Goal: Task Accomplishment & Management: Use online tool/utility

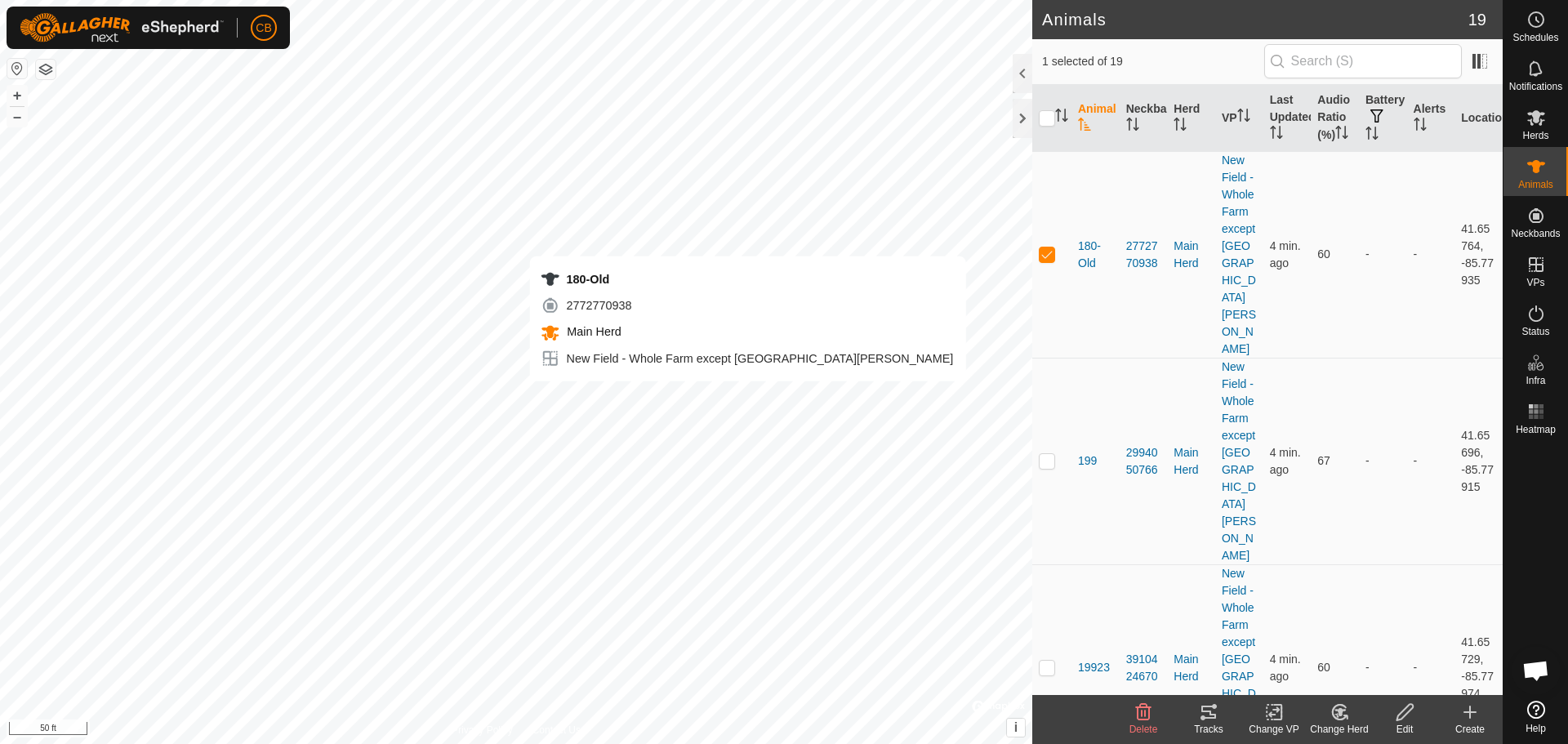
checkbox input "false"
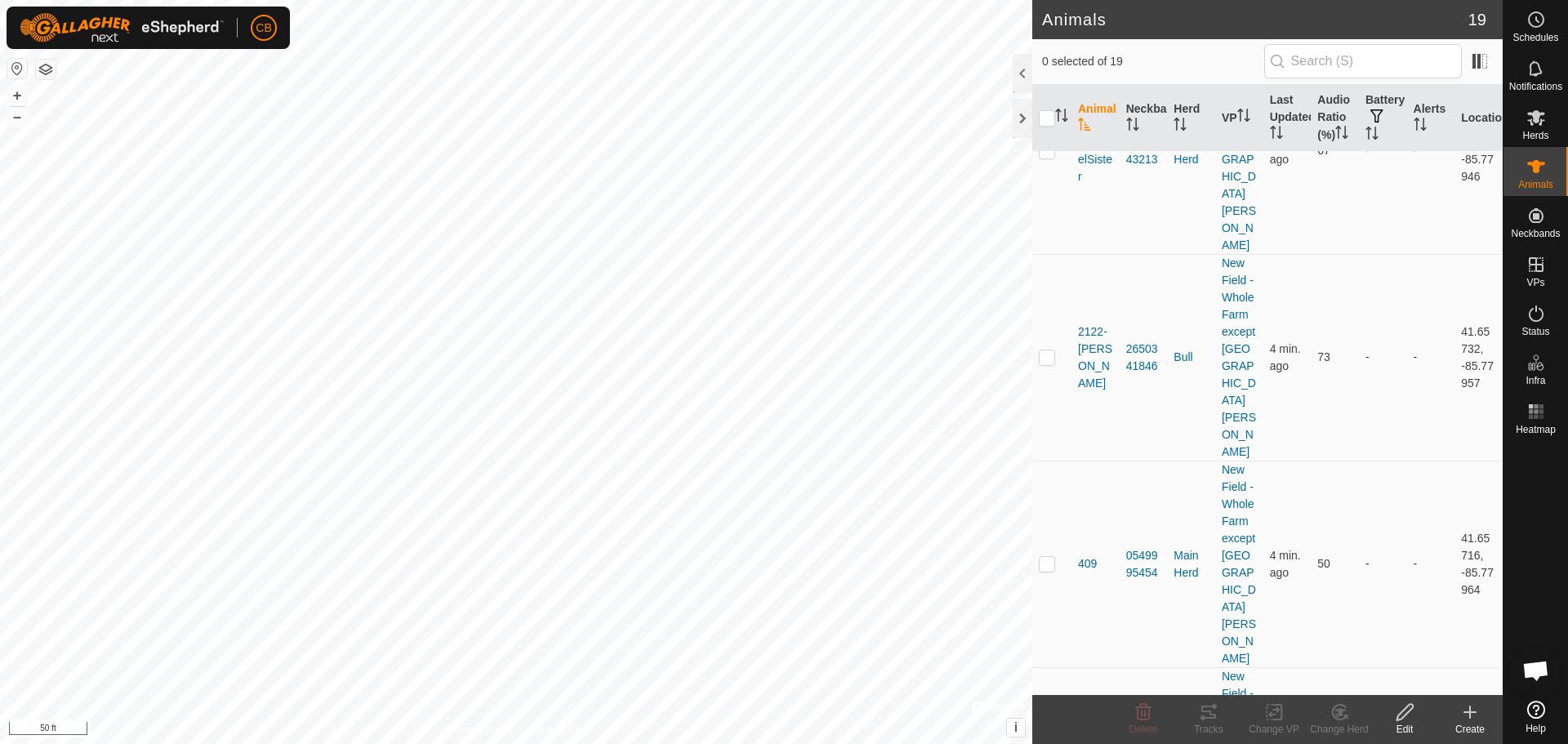
scroll to position [980, 0]
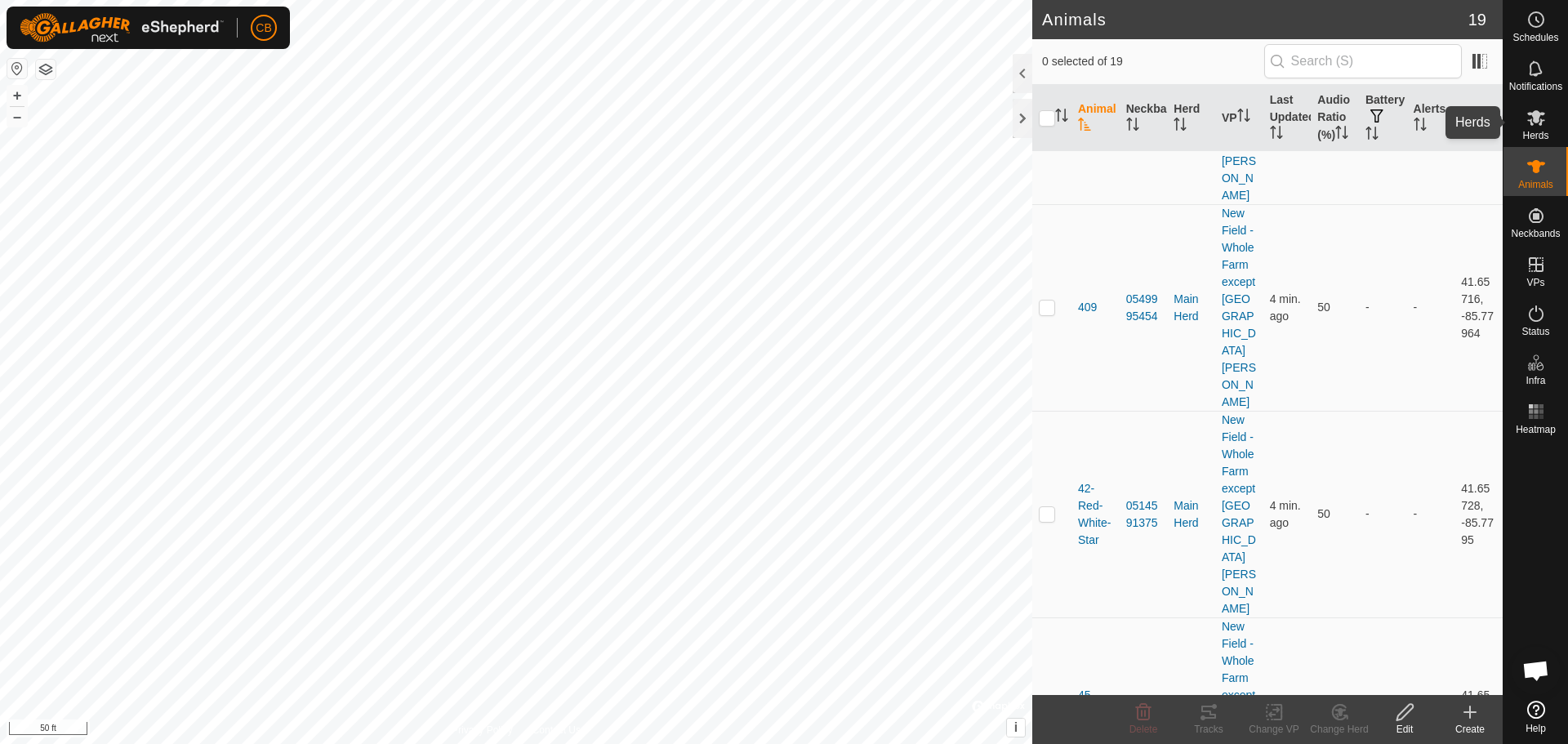
click at [1539, 125] on icon at bounding box center [1536, 118] width 18 height 16
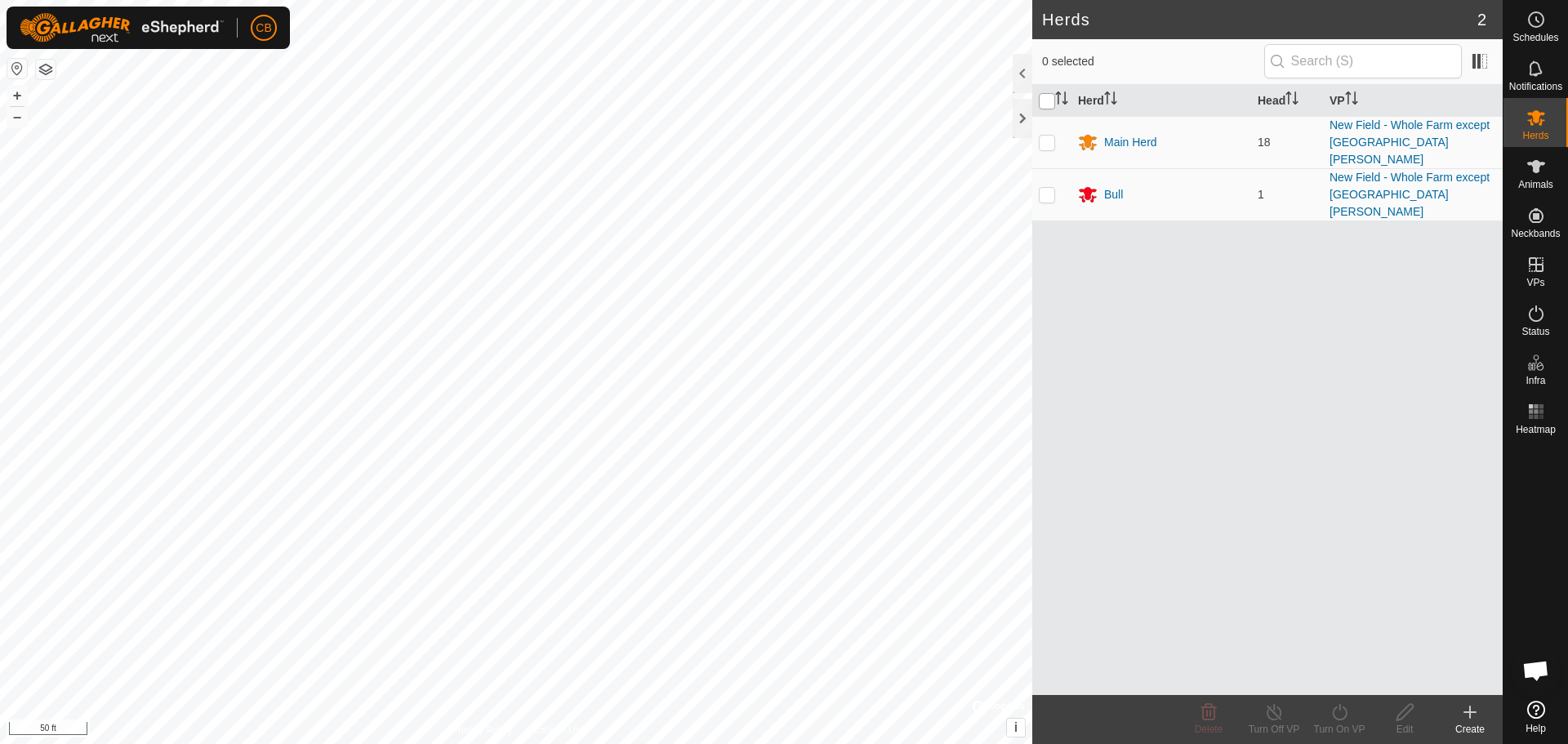
click at [1047, 100] on input "checkbox" at bounding box center [1047, 101] width 16 height 16
checkbox input "true"
click at [1341, 715] on icon at bounding box center [1340, 712] width 21 height 20
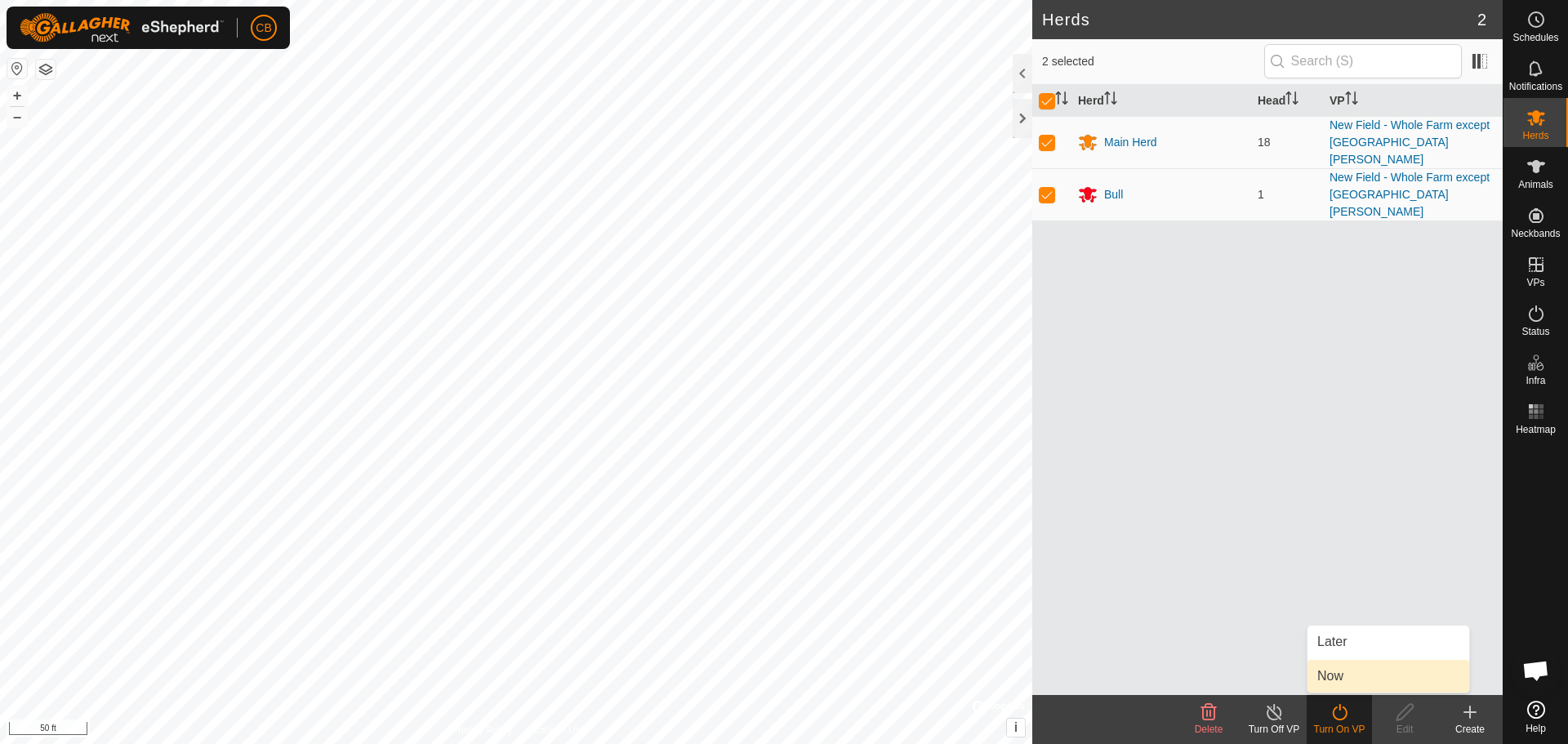
click at [1331, 674] on link "Now" at bounding box center [1388, 677] width 162 height 33
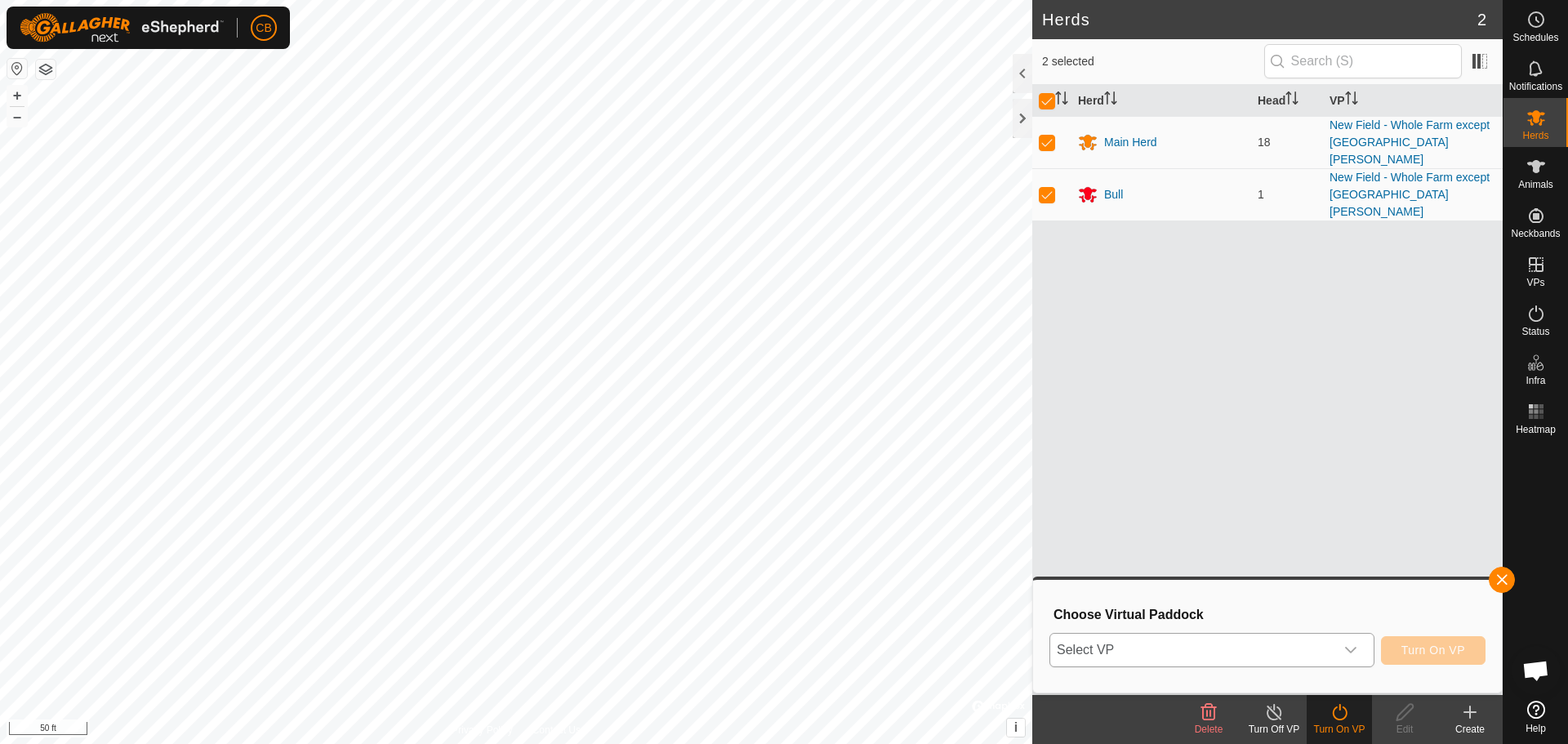
click at [1352, 645] on icon "dropdown trigger" at bounding box center [1350, 650] width 13 height 13
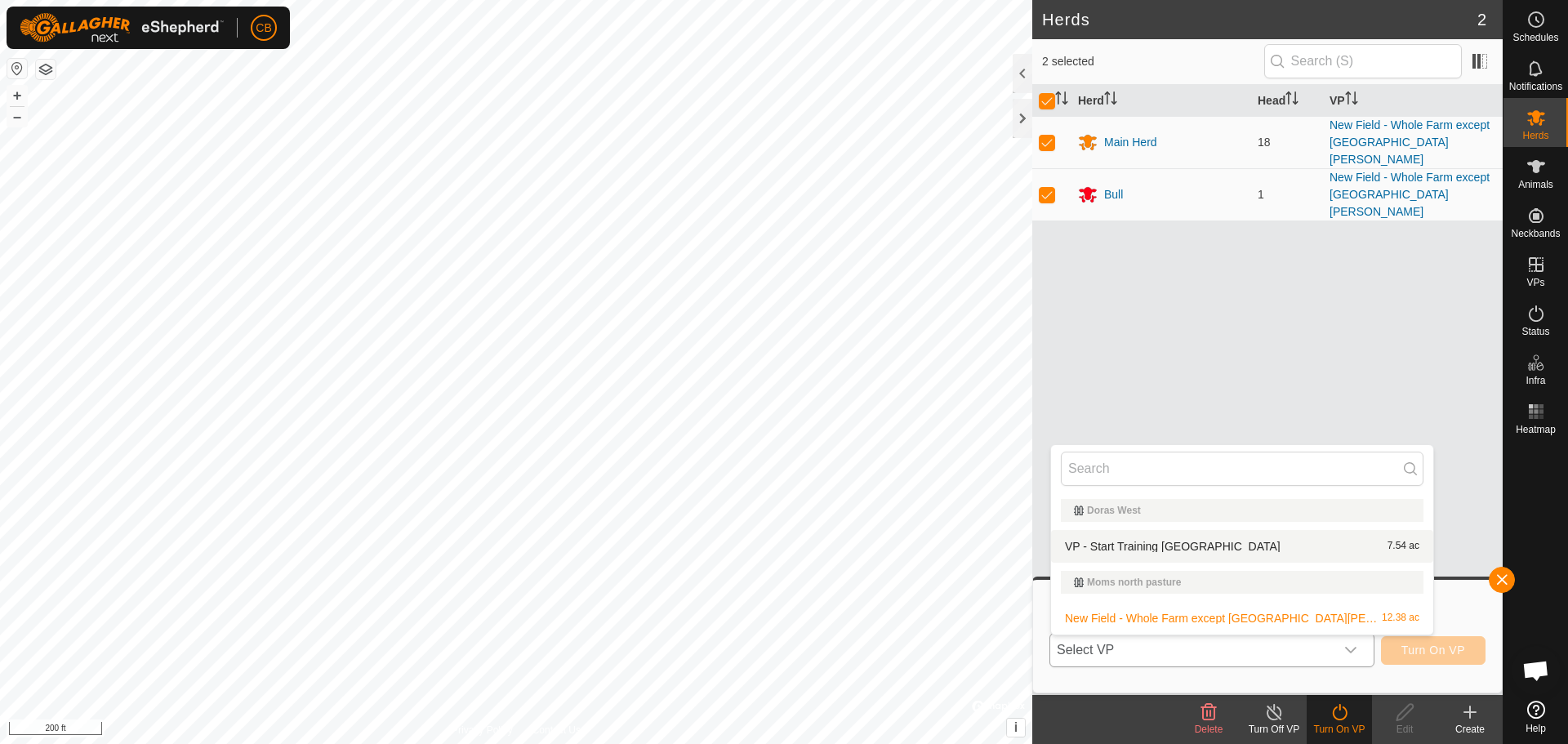
click at [1113, 543] on li "VP - Start Training New Field 7.54 ac" at bounding box center [1242, 546] width 382 height 33
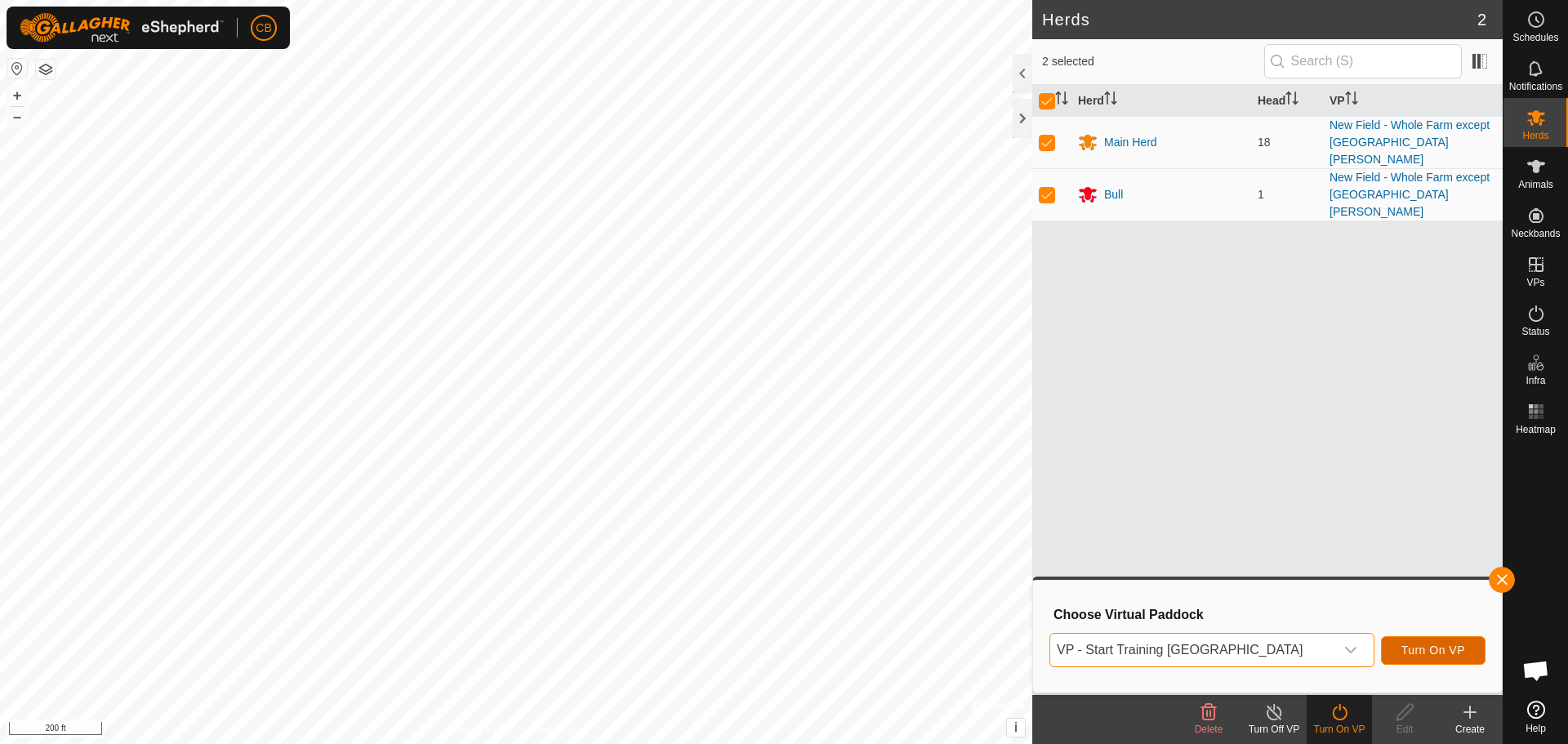
click at [1420, 651] on span "Turn On VP" at bounding box center [1434, 650] width 64 height 13
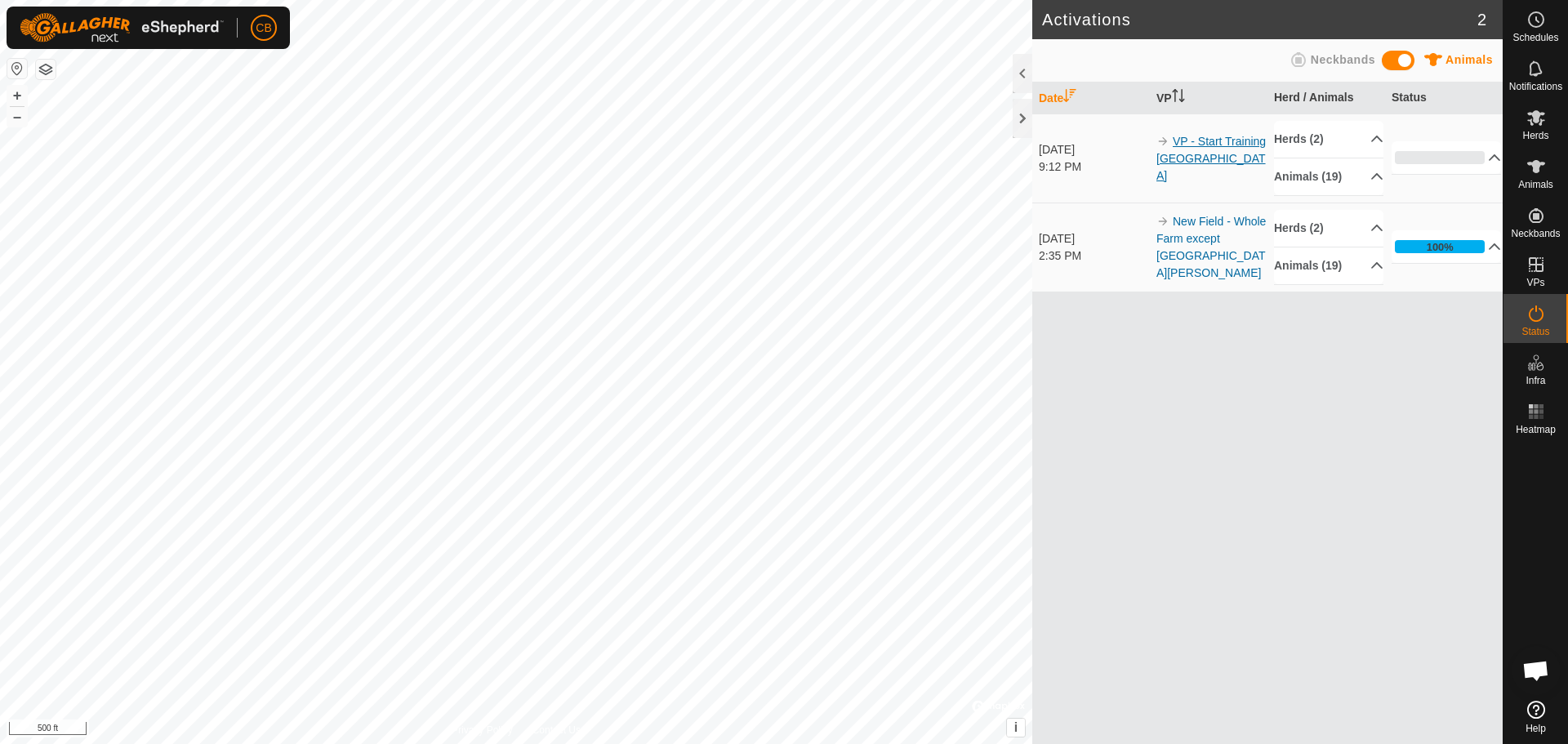
click at [1189, 149] on link "VP - Start Training New Field" at bounding box center [1211, 158] width 110 height 48
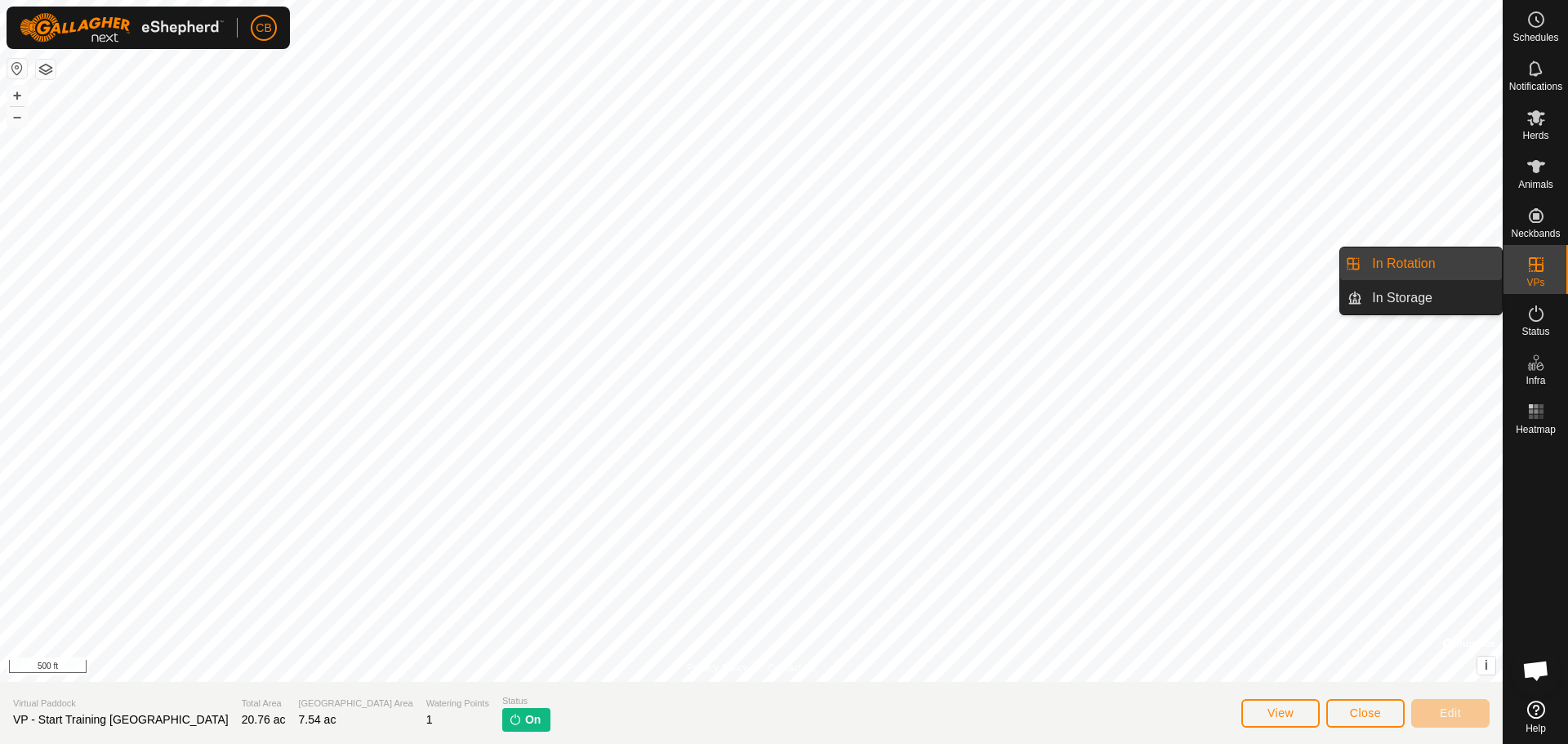
click at [1428, 263] on link "In Rotation" at bounding box center [1432, 264] width 140 height 33
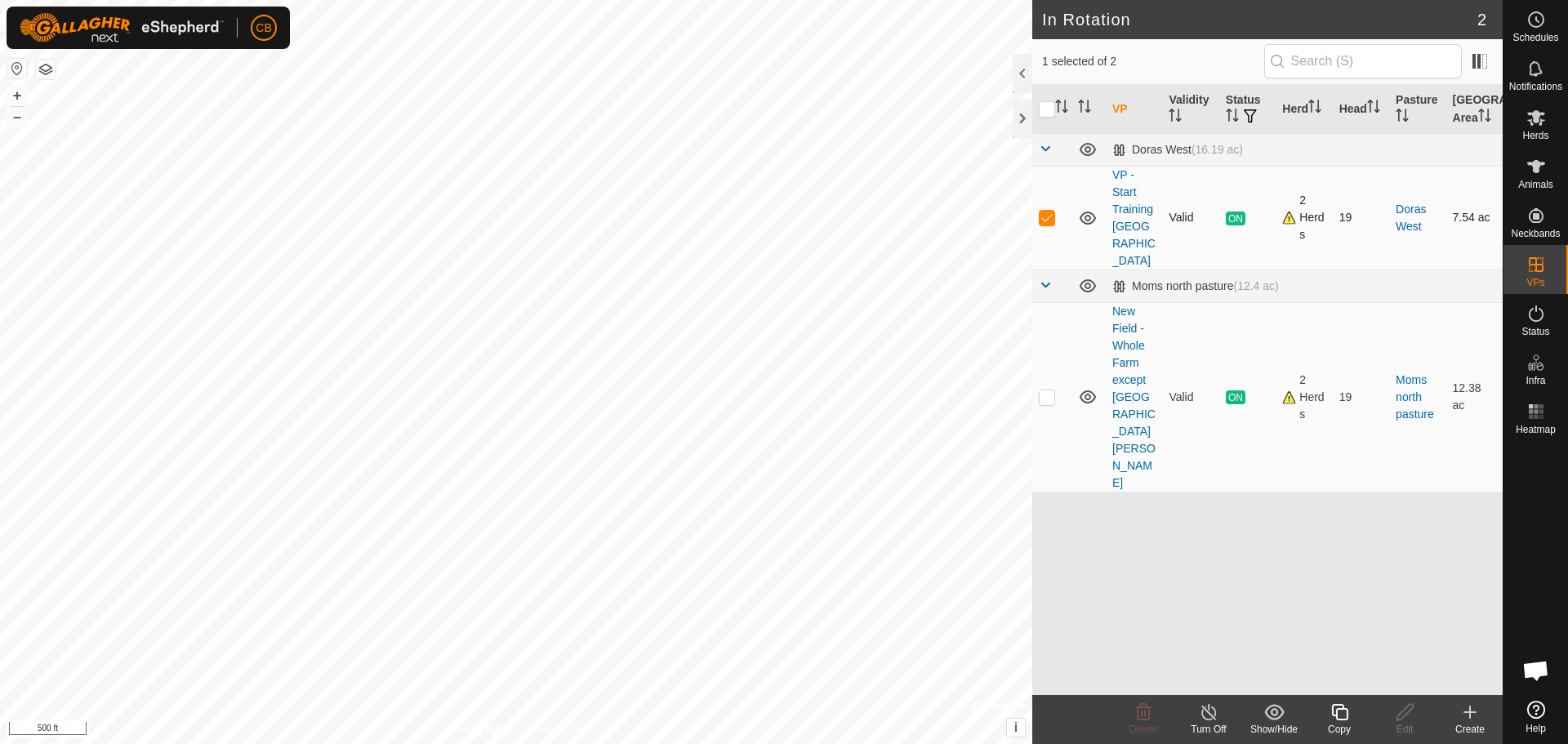
click at [1047, 212] on p-checkbox at bounding box center [1047, 217] width 16 height 13
checkbox input "false"
click at [1049, 391] on p-checkbox at bounding box center [1047, 397] width 16 height 13
checkbox input "true"
click at [1209, 714] on line at bounding box center [1208, 712] width 13 height 13
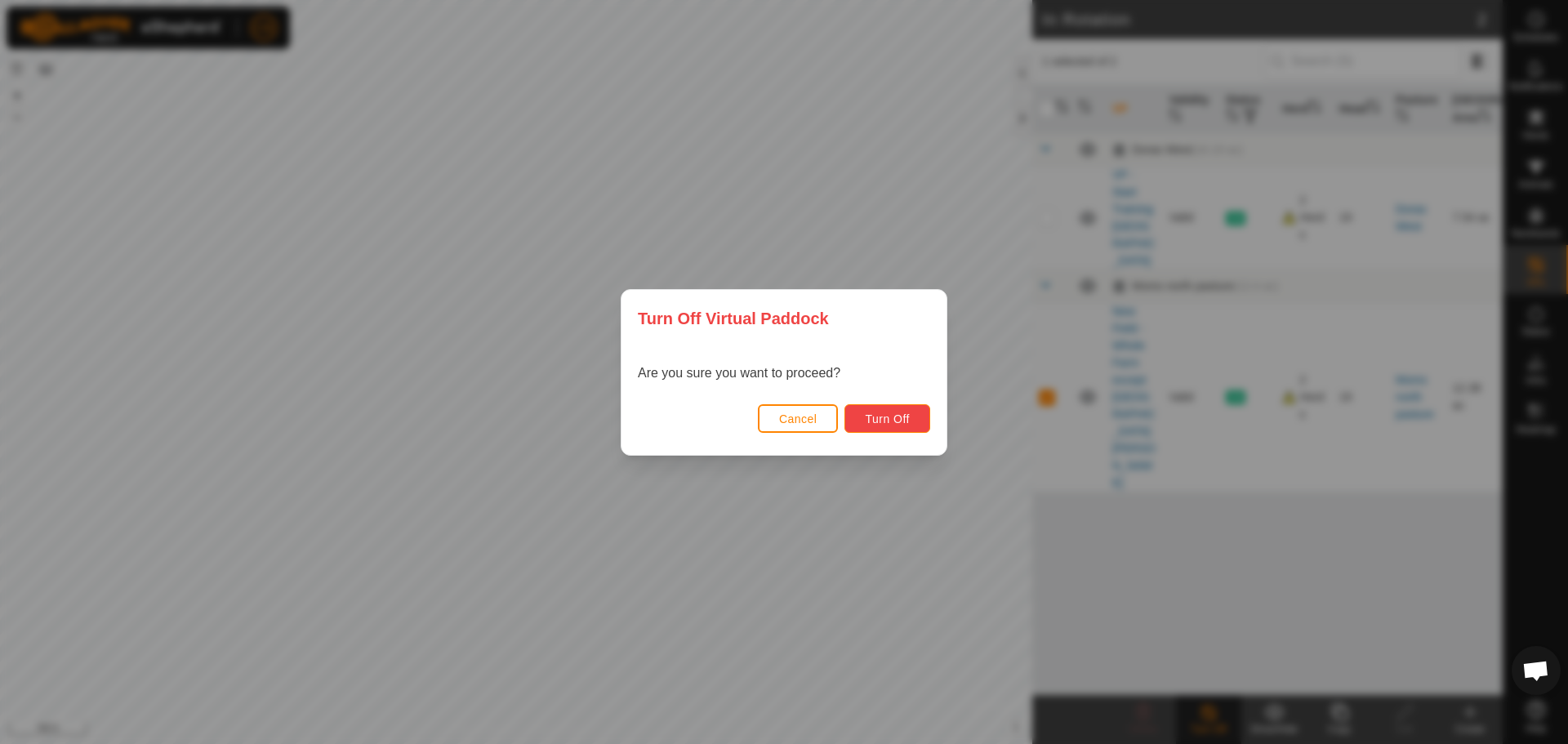
click at [882, 414] on span "Turn Off" at bounding box center [888, 418] width 45 height 13
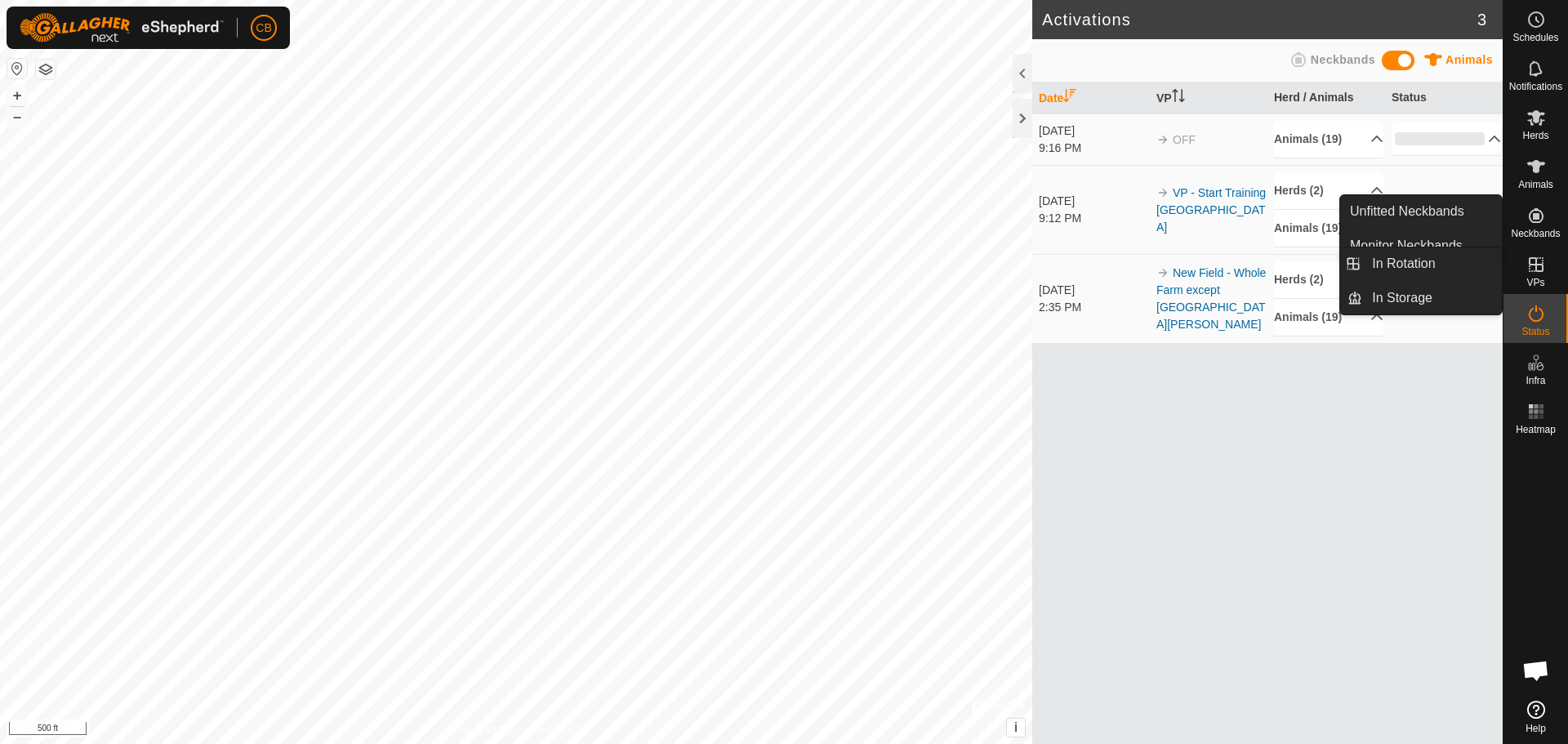
drag, startPoint x: 1543, startPoint y: 261, endPoint x: 1535, endPoint y: 270, distance: 12.0
click at [1535, 270] on icon at bounding box center [1536, 264] width 20 height 20
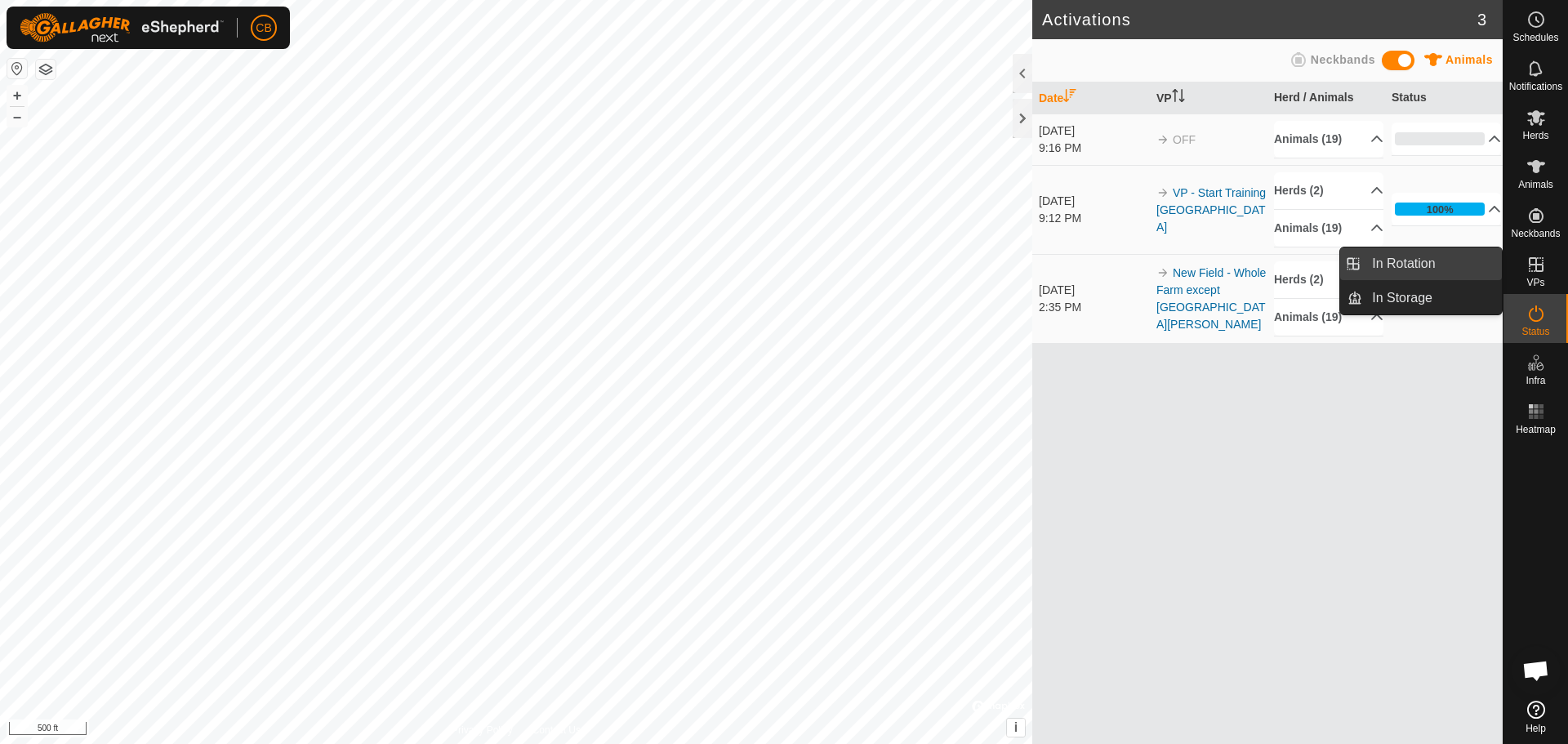
click at [1447, 260] on link "In Rotation" at bounding box center [1432, 264] width 140 height 33
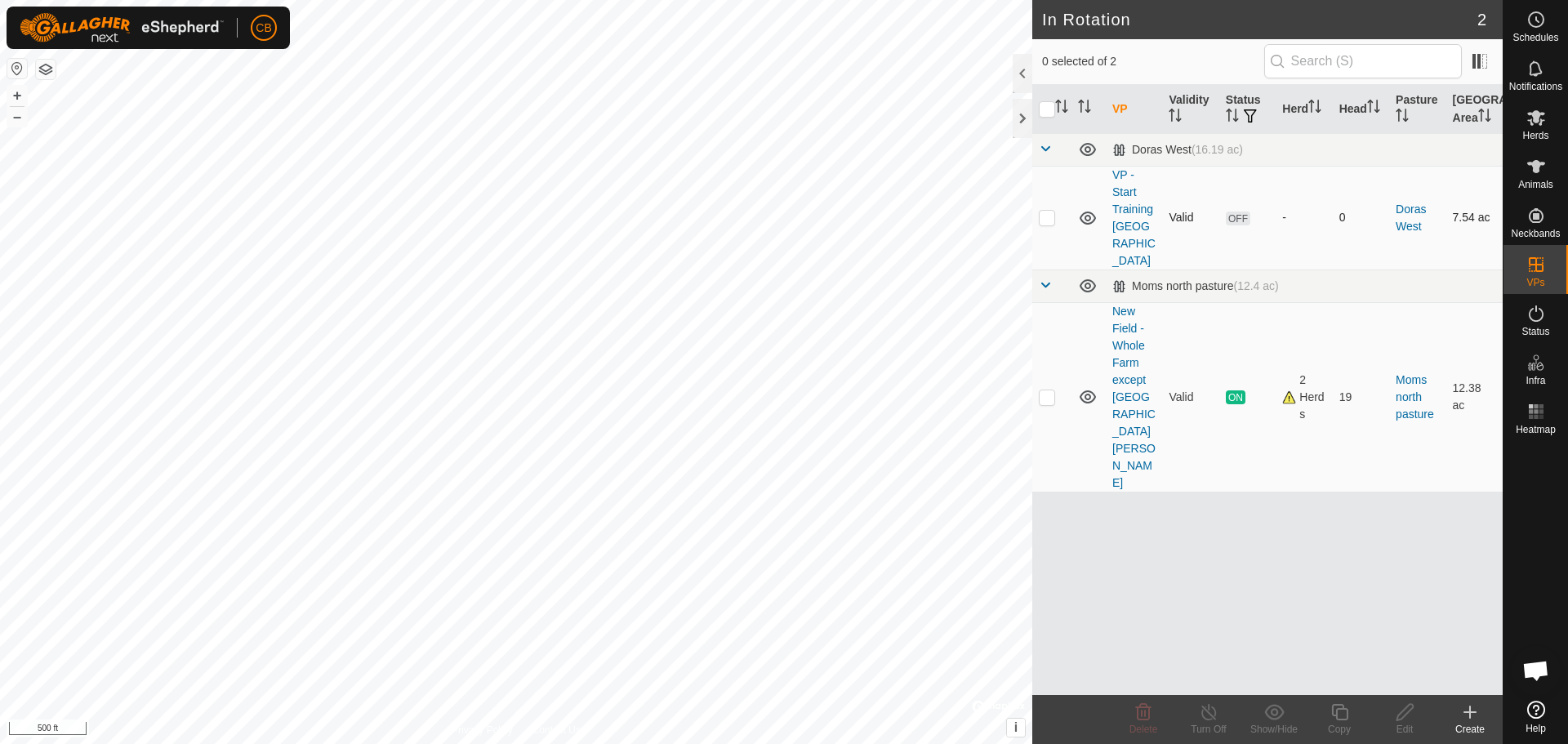
click at [1047, 212] on p-checkbox at bounding box center [1047, 217] width 16 height 13
checkbox input "true"
click at [1535, 114] on icon at bounding box center [1536, 118] width 18 height 16
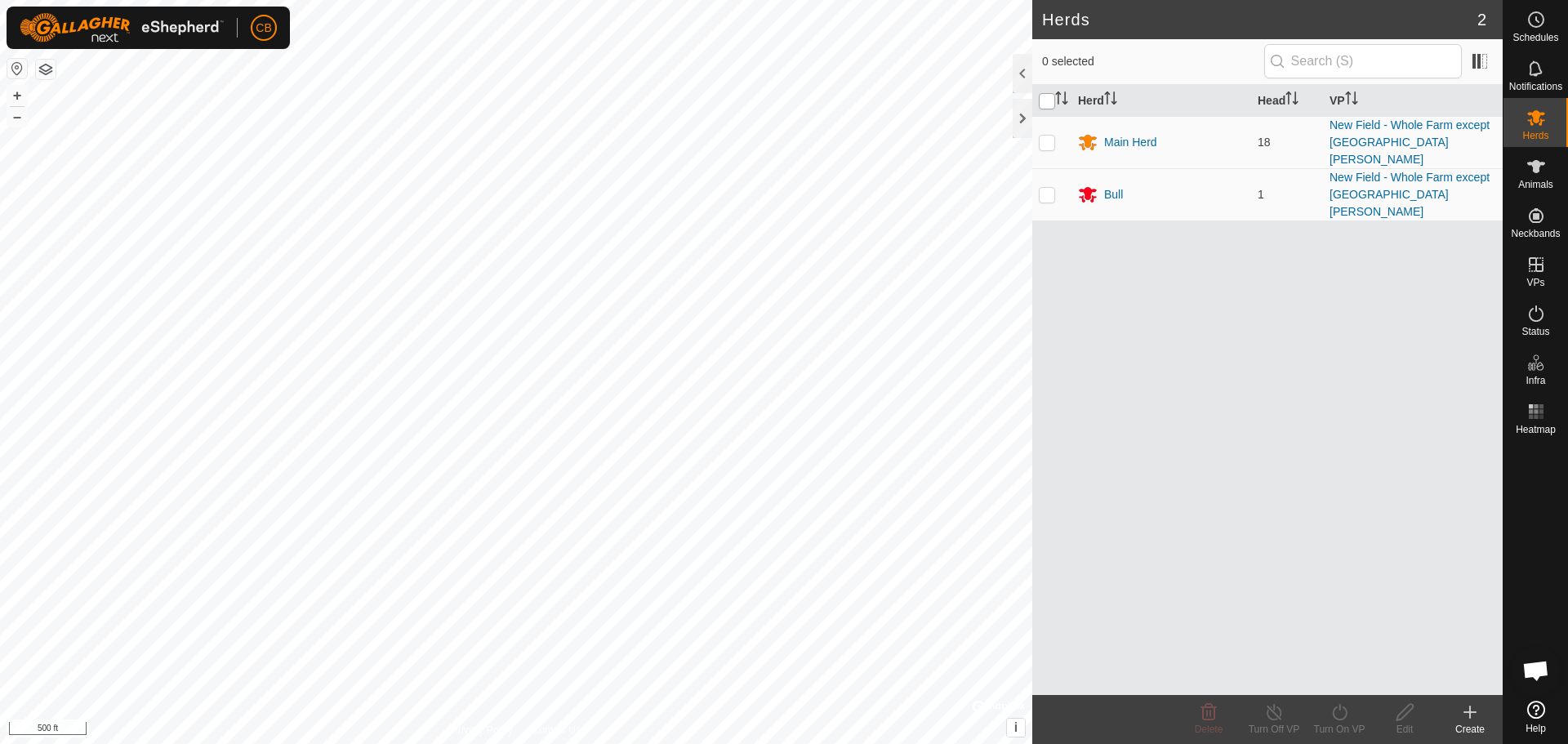
click at [1050, 98] on input "checkbox" at bounding box center [1047, 101] width 16 height 16
checkbox input "true"
click at [1335, 709] on icon at bounding box center [1340, 712] width 21 height 20
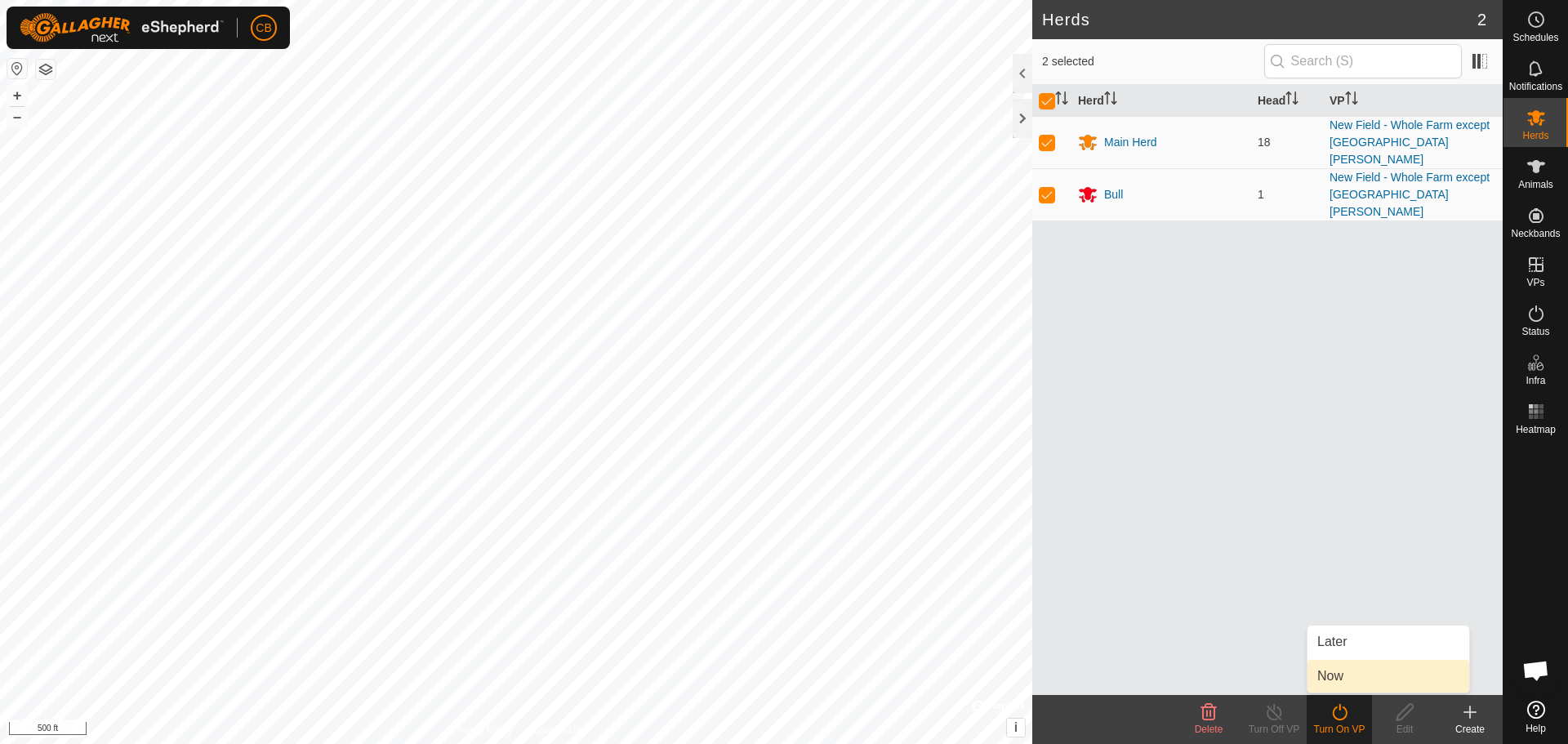
click at [1334, 671] on link "Now" at bounding box center [1388, 677] width 162 height 33
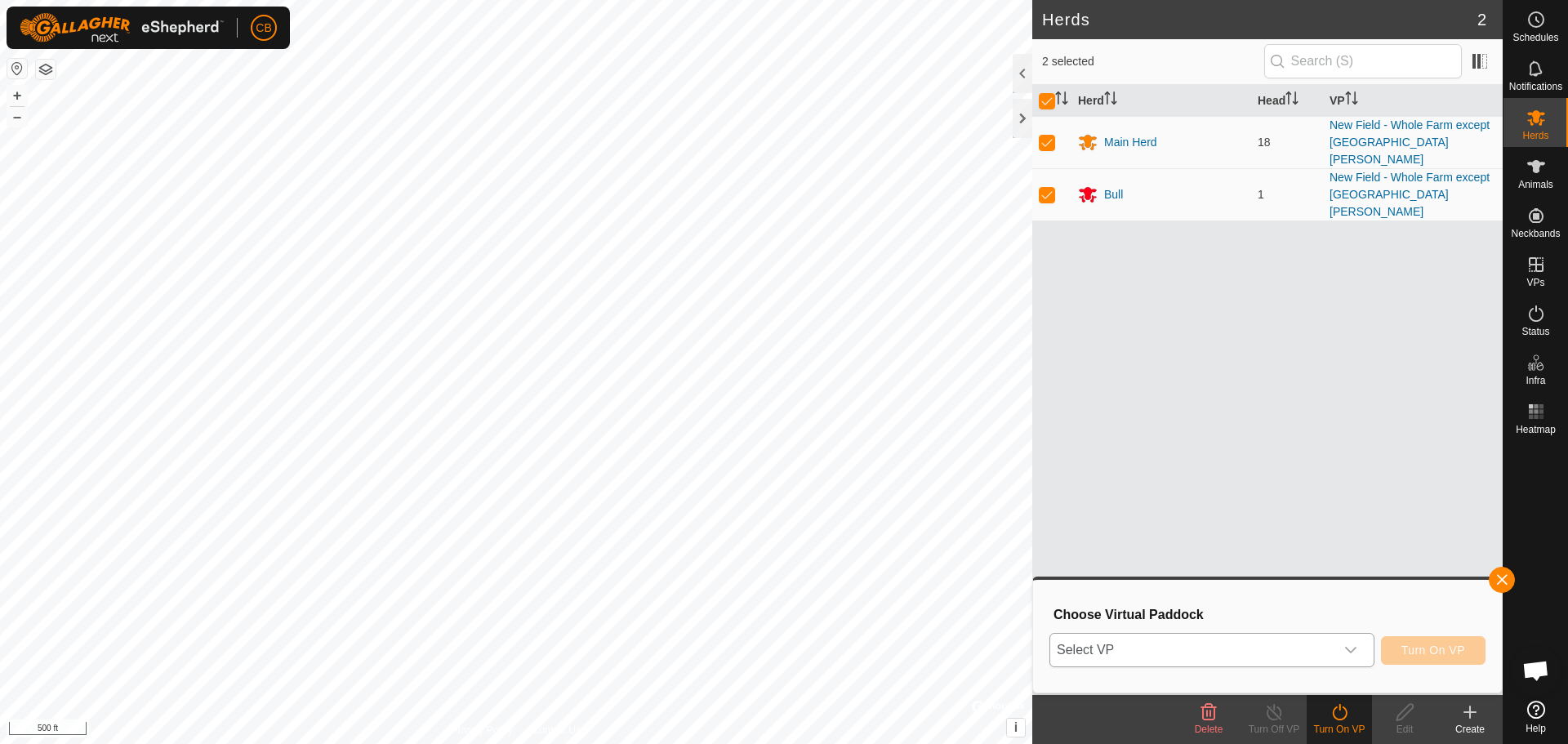
click at [1342, 647] on div "dropdown trigger" at bounding box center [1351, 650] width 33 height 33
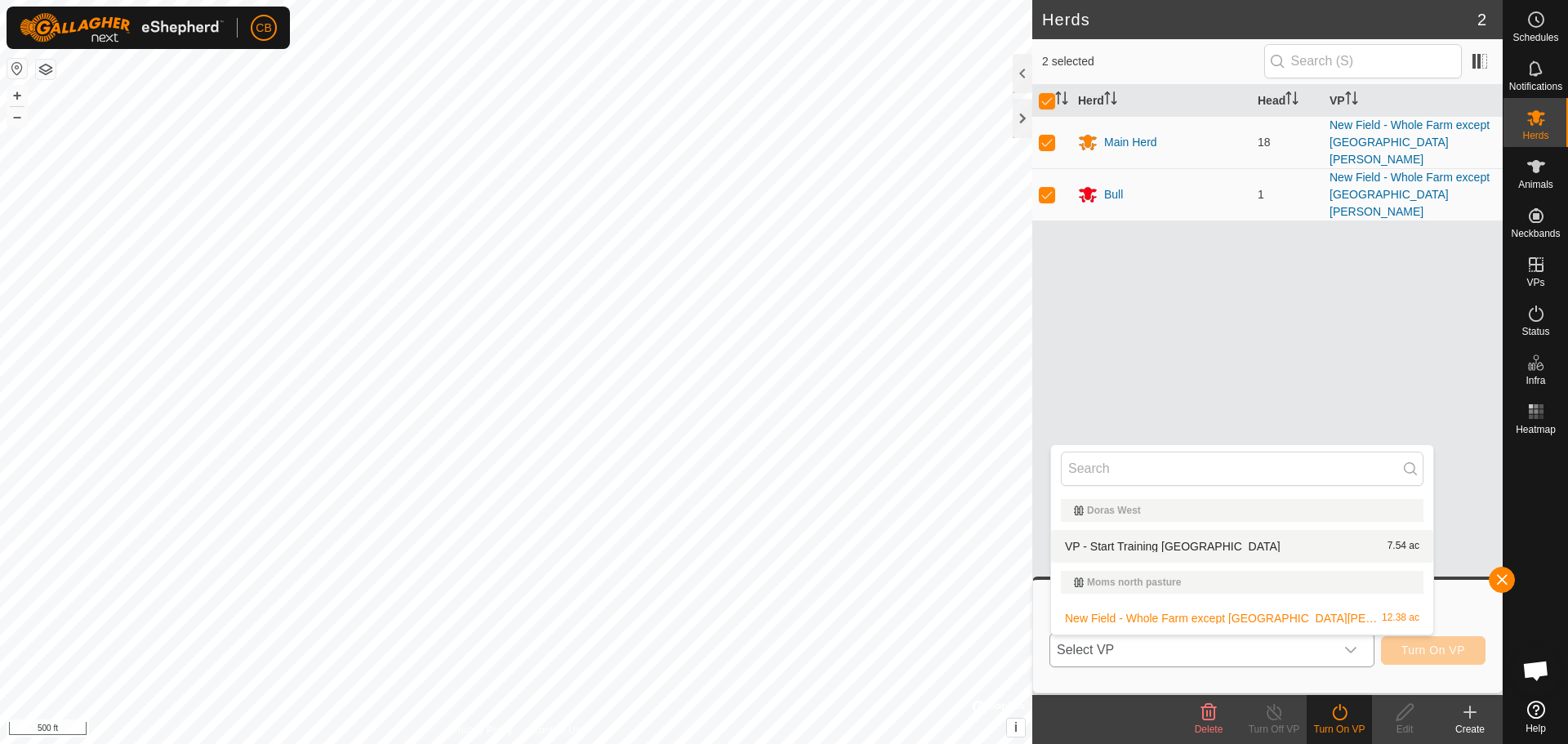
click at [1230, 542] on li "VP - Start Training New Field 7.54 ac" at bounding box center [1242, 546] width 382 height 33
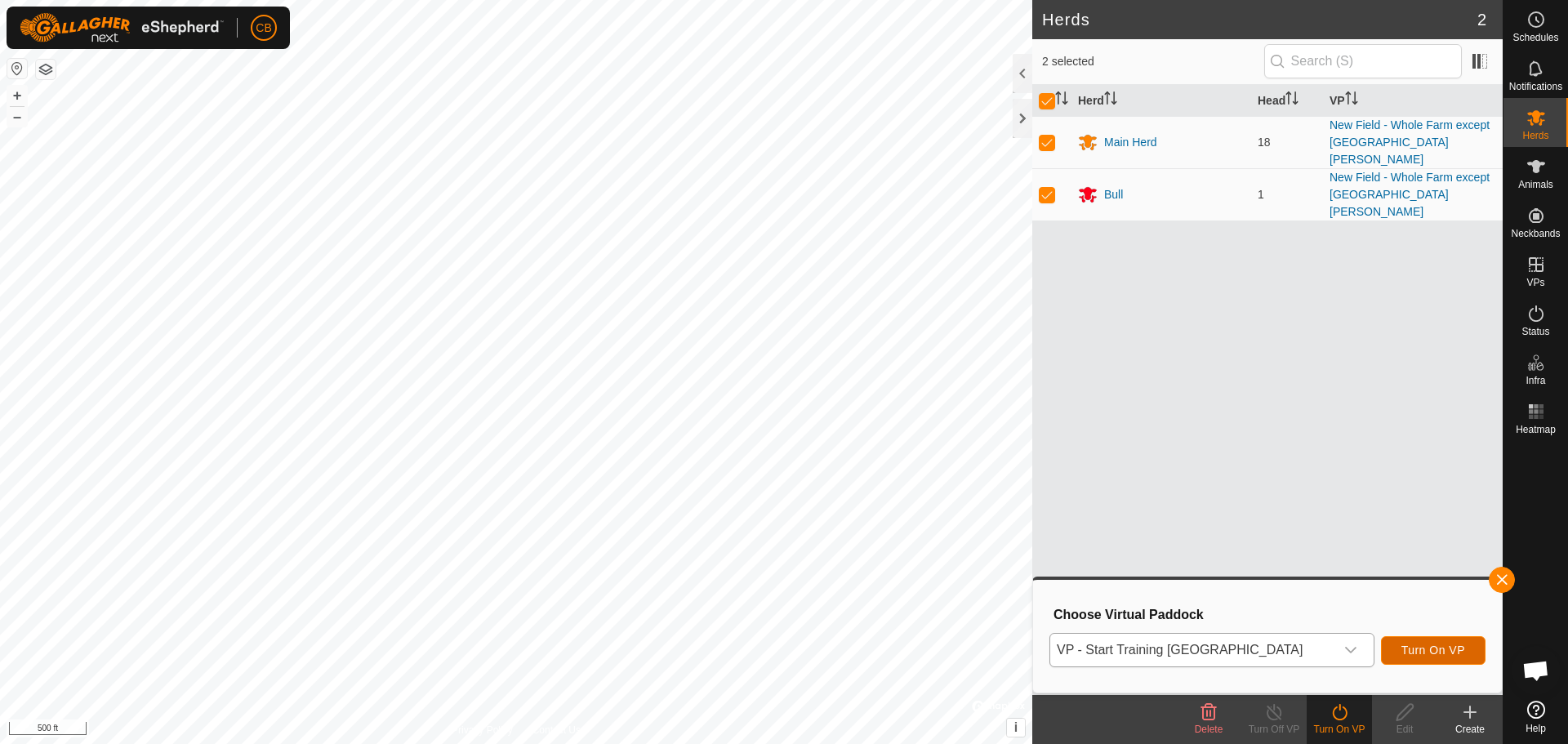
click at [1432, 649] on span "Turn On VP" at bounding box center [1434, 650] width 64 height 13
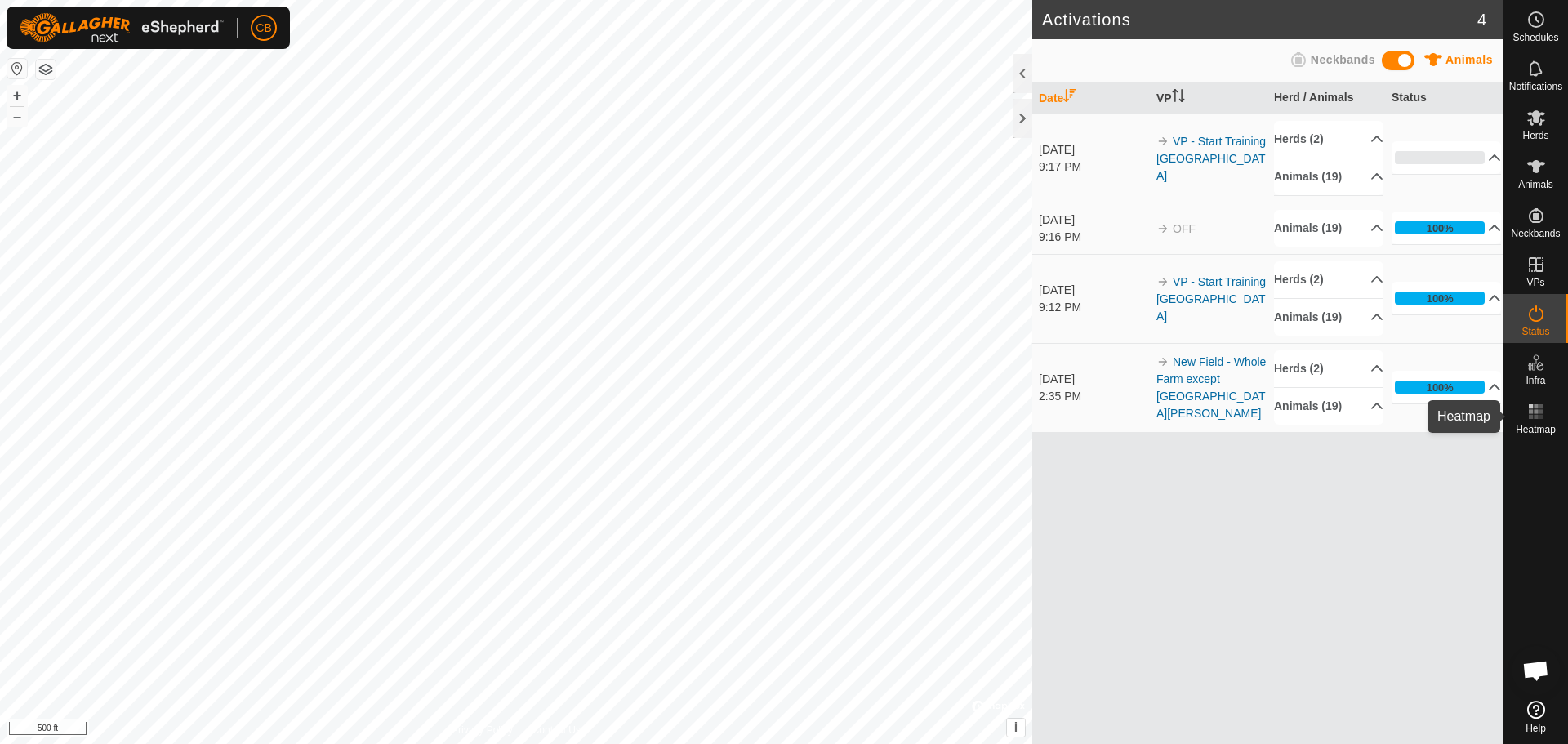
click at [1533, 415] on rect at bounding box center [1531, 417] width 4 height 4
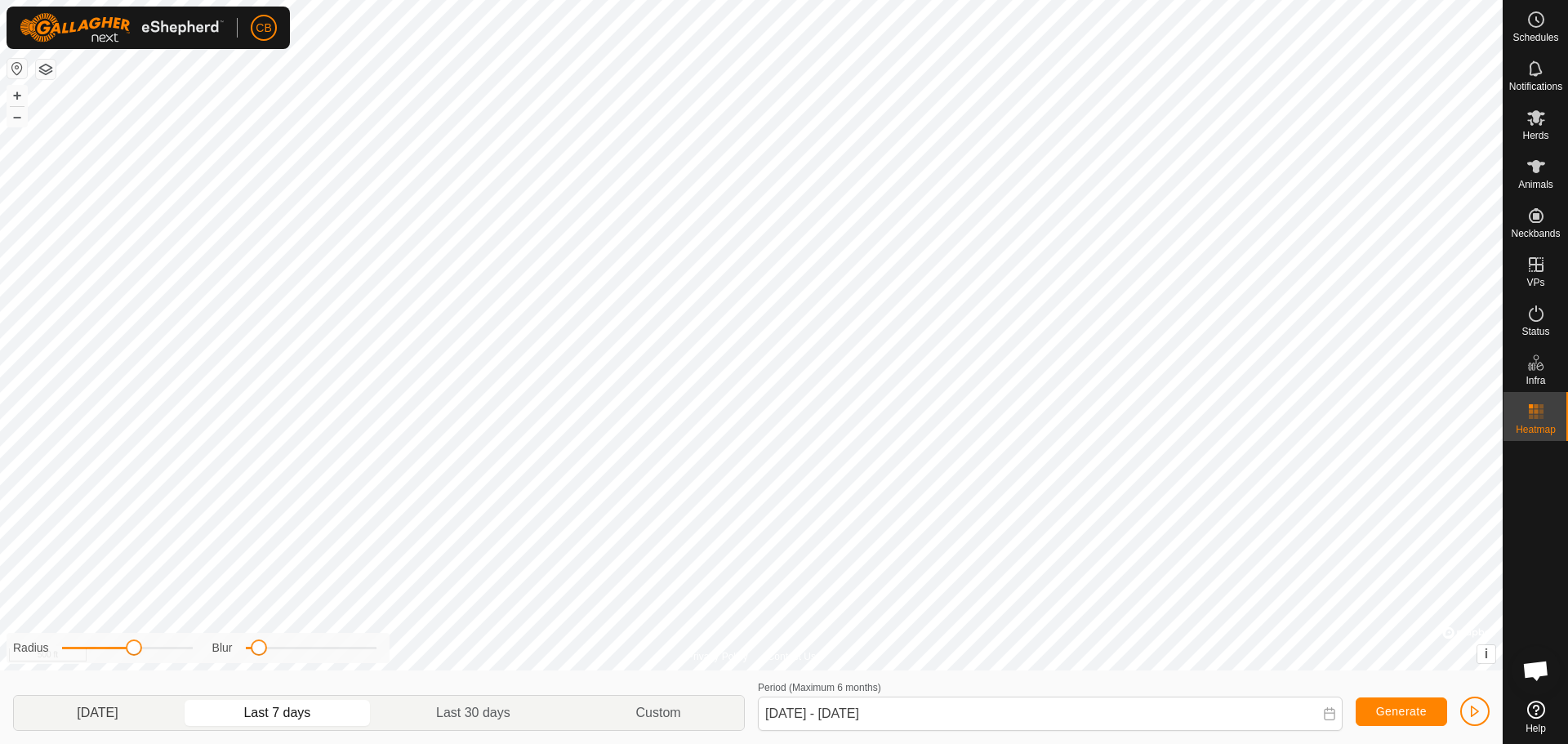
click at [106, 711] on p-togglebutton "Yesterday" at bounding box center [98, 713] width 168 height 35
type input "Sep 27, 2025 - Sep 27, 2025"
click at [1402, 706] on span "Generate" at bounding box center [1401, 711] width 51 height 13
click at [1476, 709] on span "button" at bounding box center [1475, 711] width 13 height 13
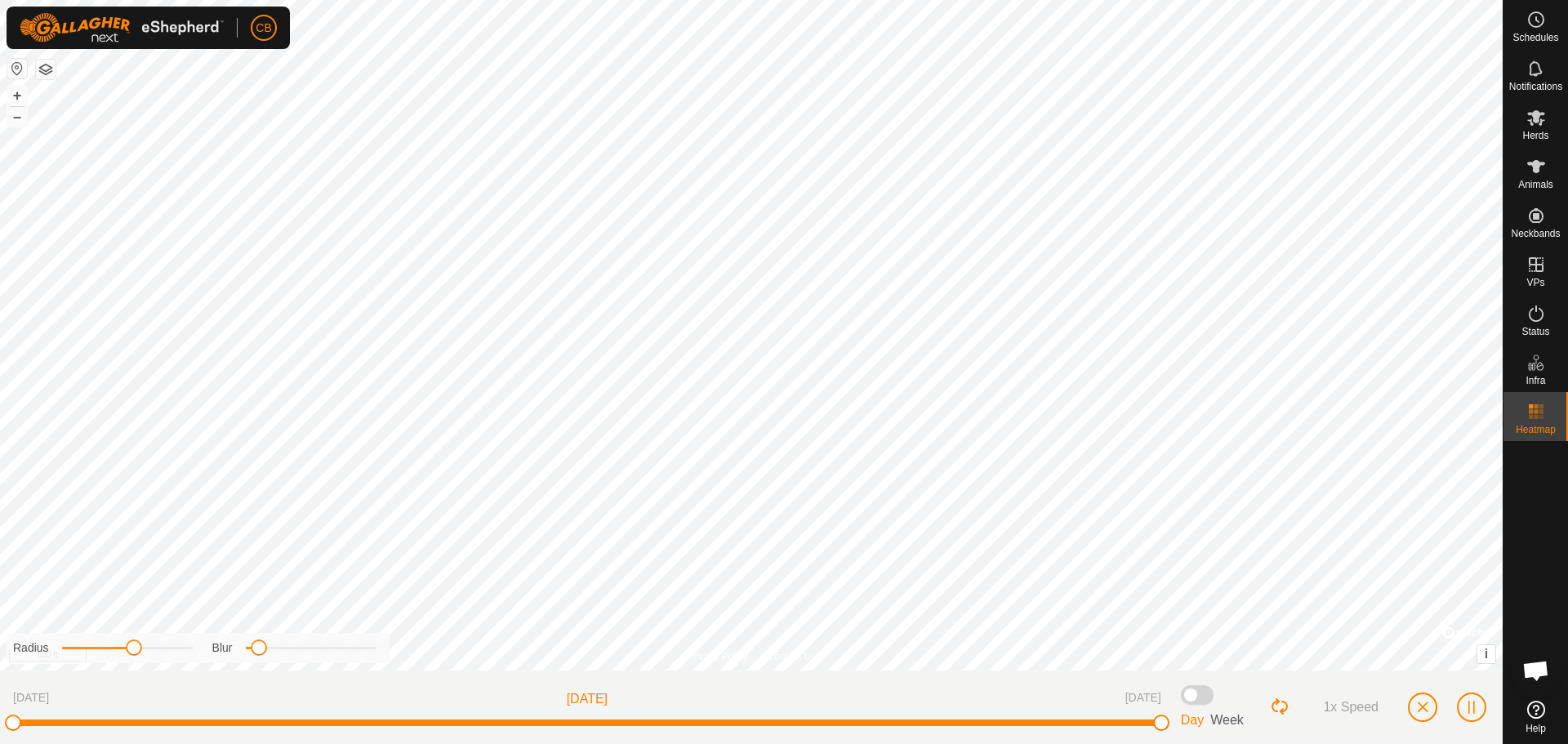
click at [1277, 709] on button "Loop Button" at bounding box center [1280, 707] width 22 height 22
click at [1425, 703] on span "button" at bounding box center [1423, 707] width 13 height 13
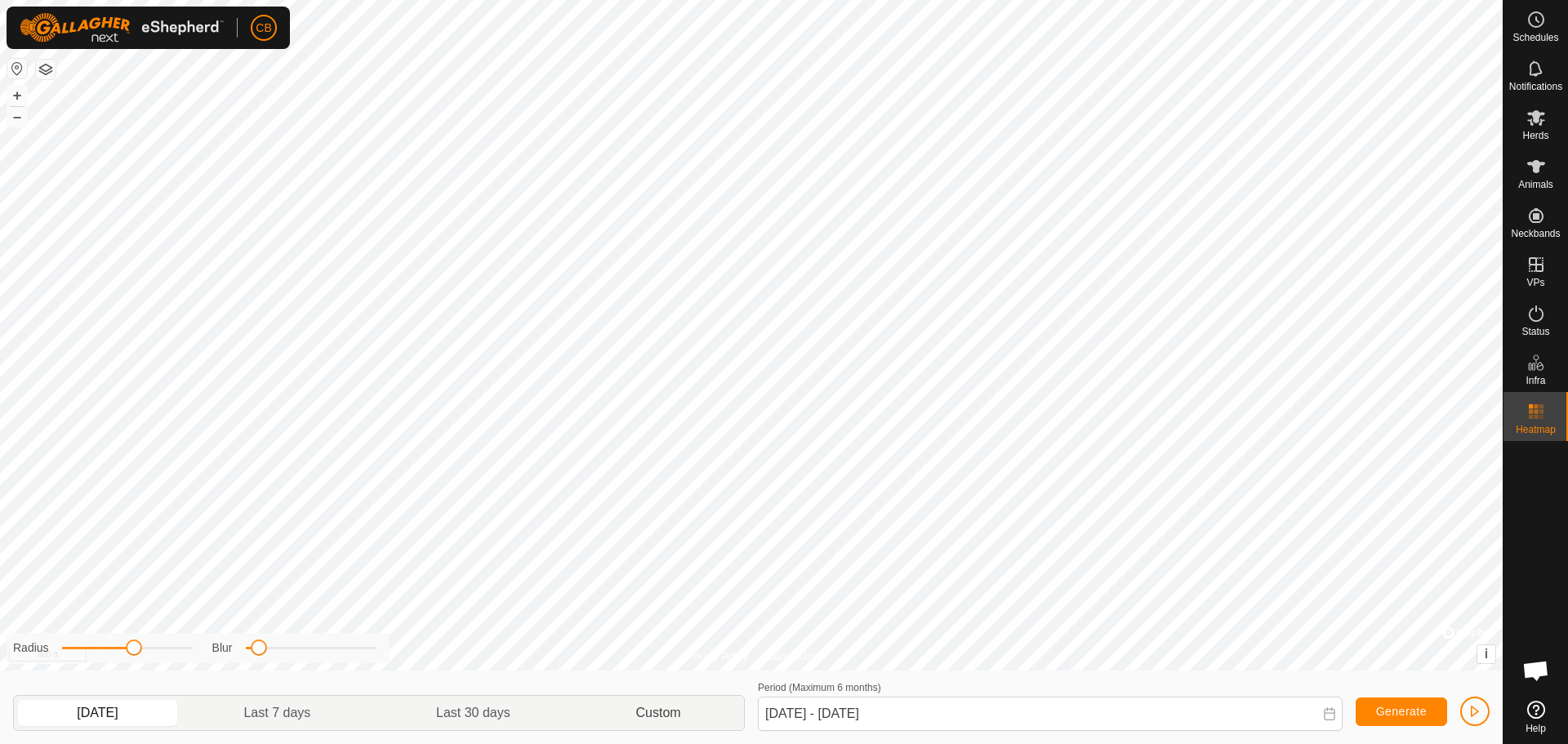
click at [653, 716] on p-togglebutton "Custom" at bounding box center [658, 713] width 170 height 35
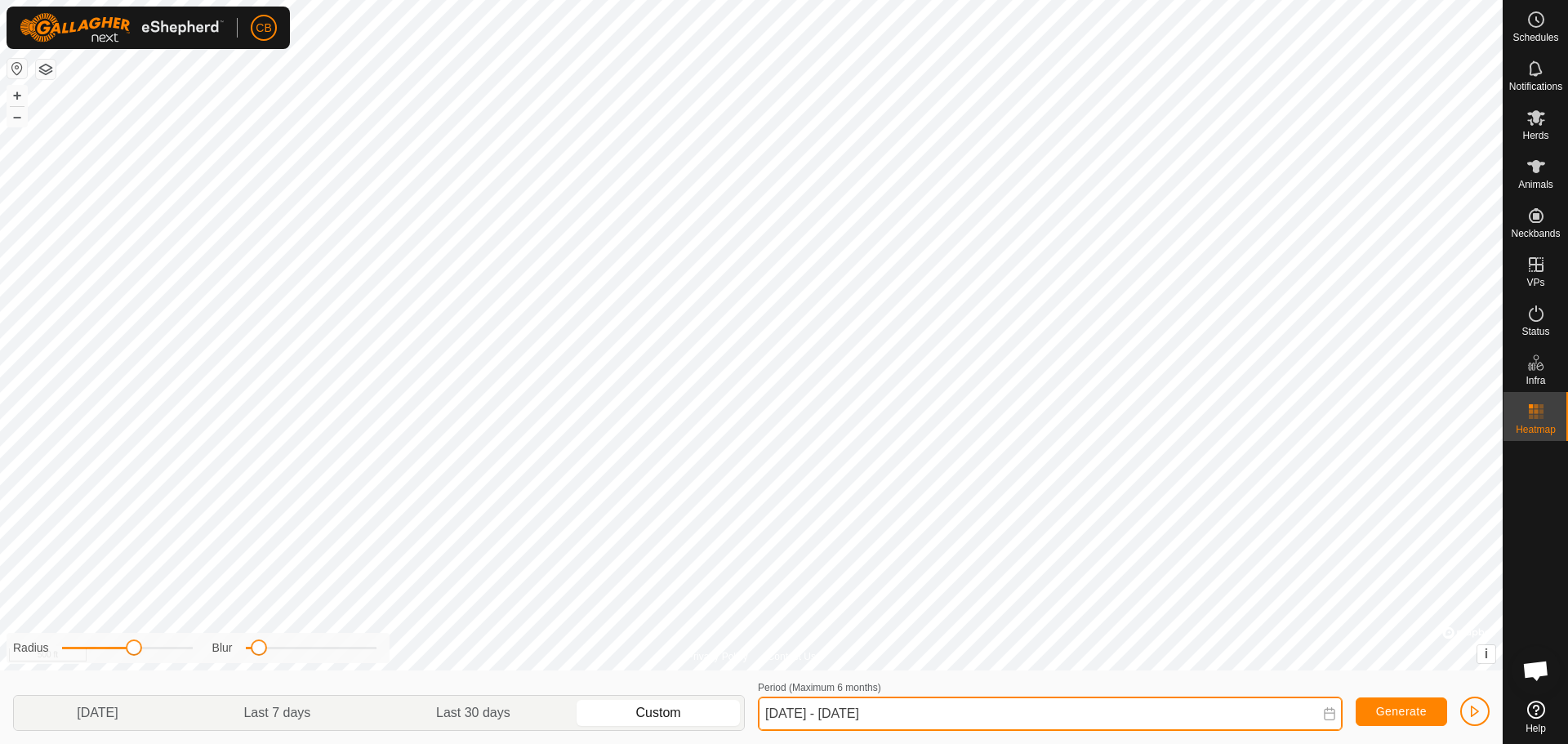
click at [815, 714] on input "Sep 27, 2025 - Sep 27, 2025" at bounding box center [1050, 714] width 585 height 35
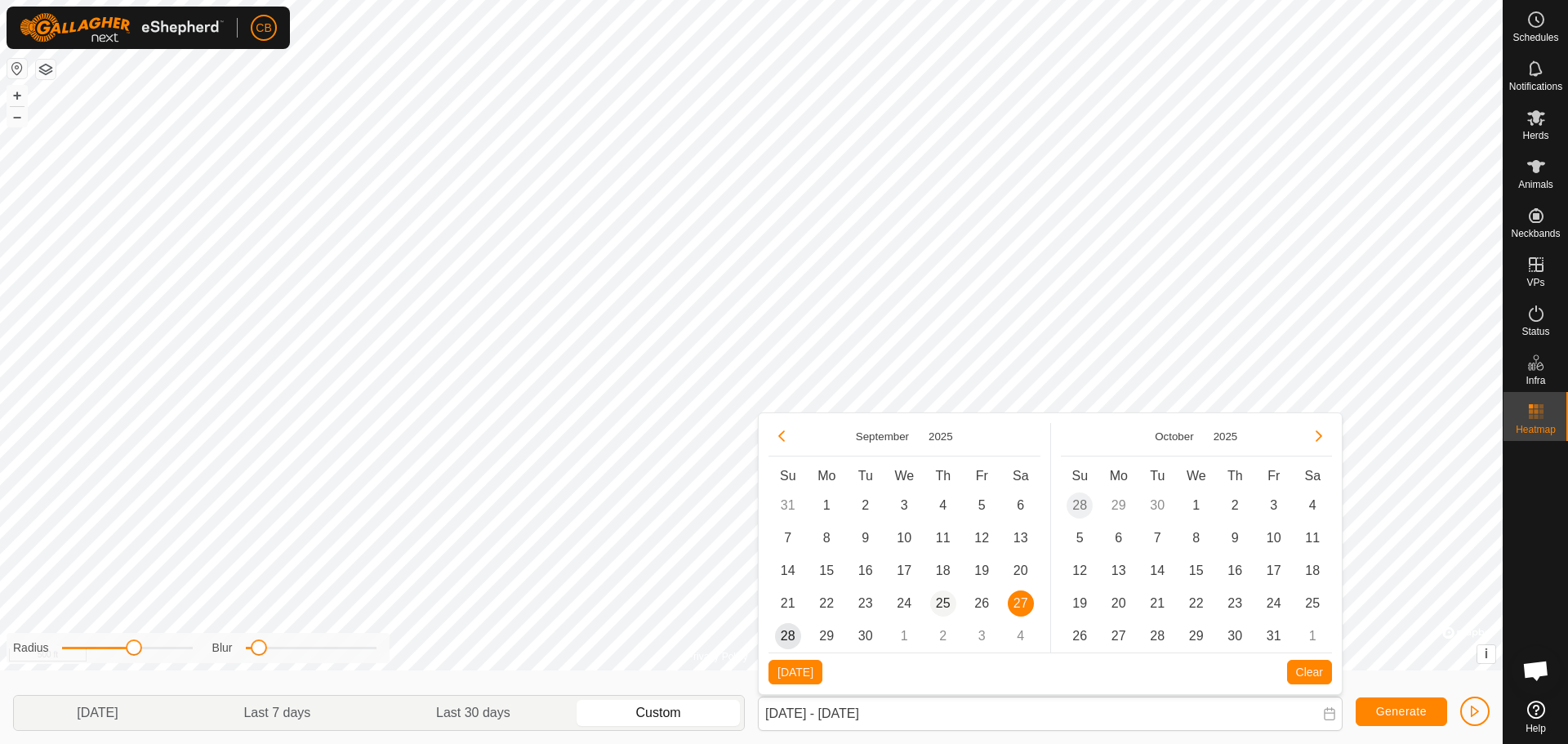
click at [942, 601] on span "25" at bounding box center [943, 603] width 26 height 26
click at [1024, 606] on span "27" at bounding box center [1021, 603] width 26 height 26
type input "Sep 25, 2025 - Sep 27, 2025"
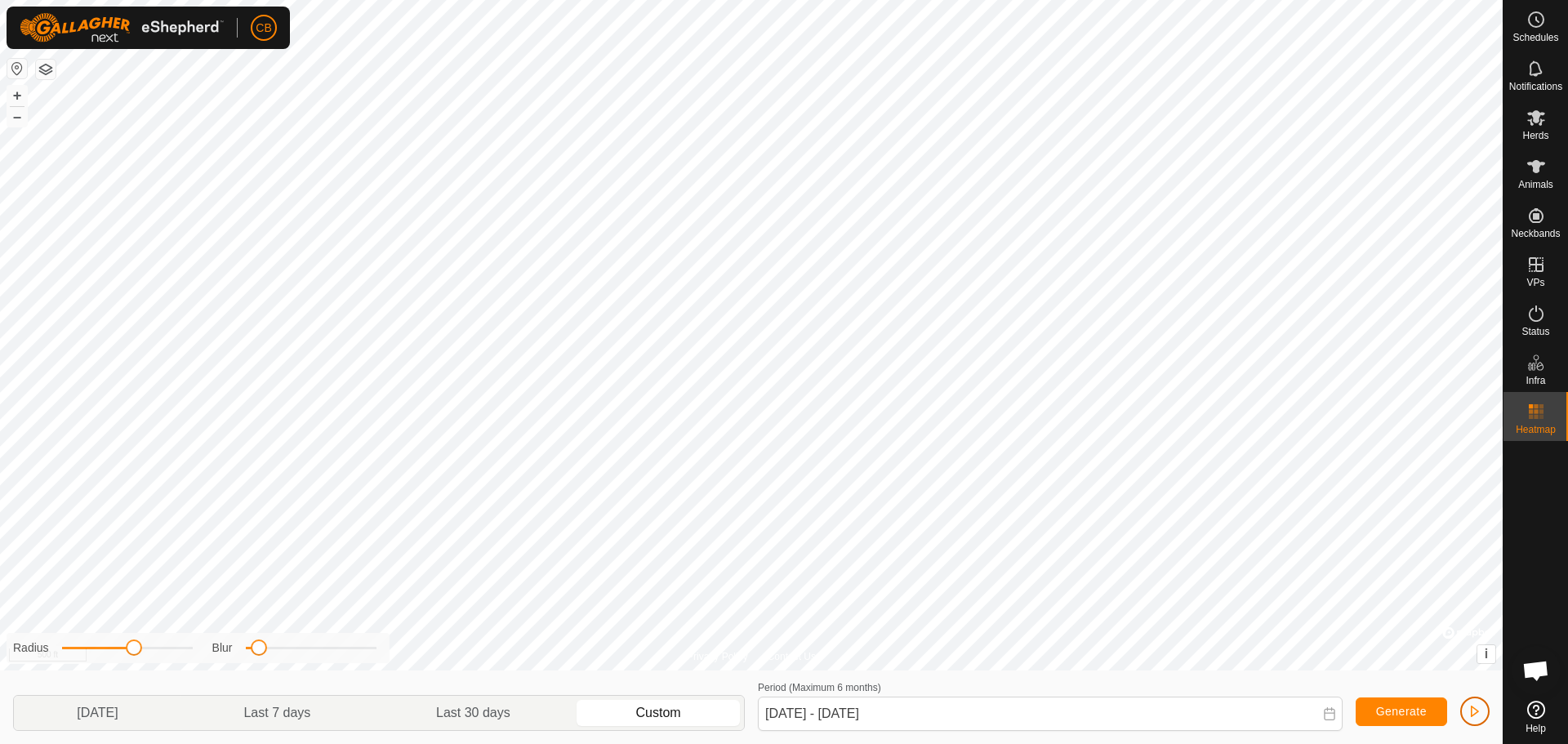
click at [1476, 709] on span "button" at bounding box center [1475, 711] width 13 height 13
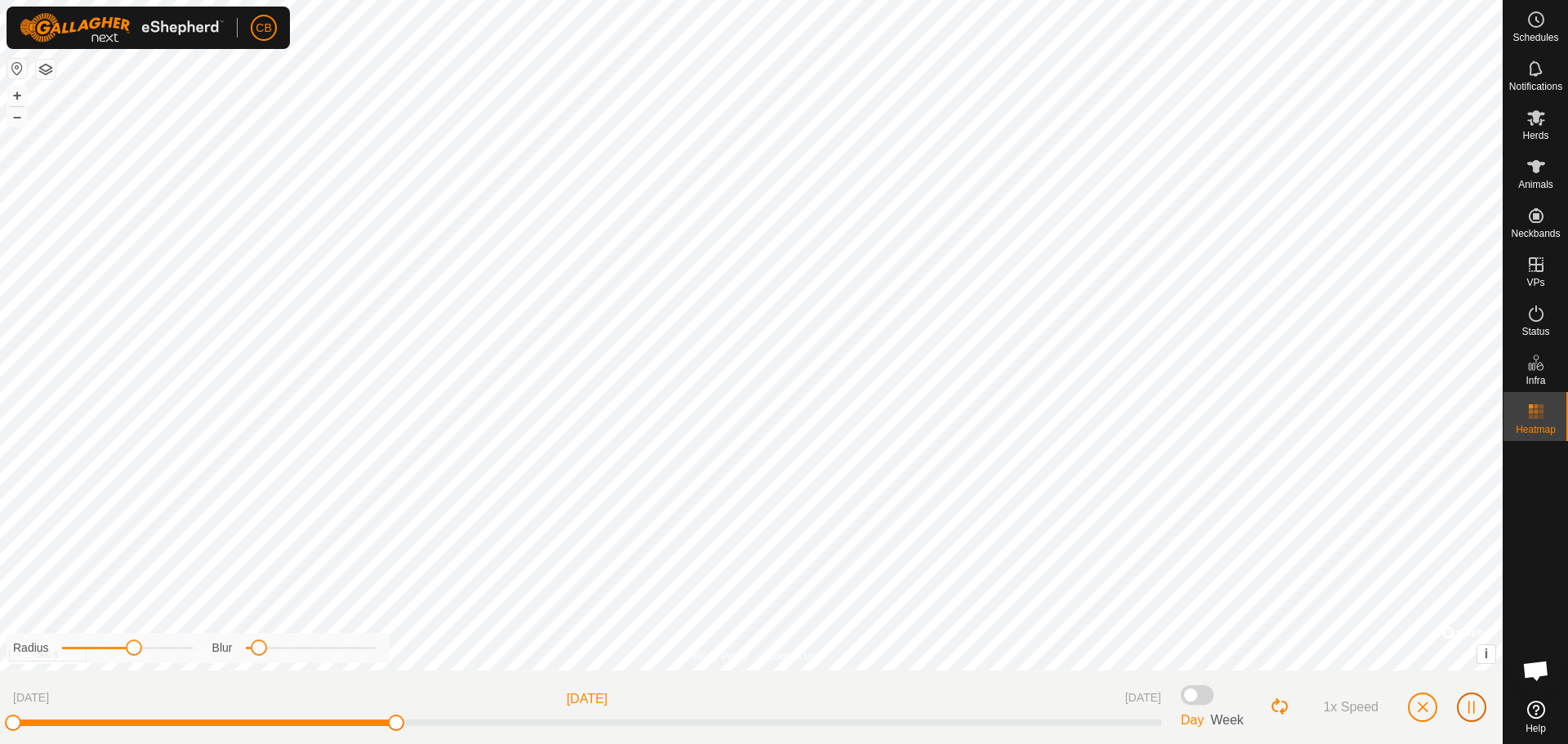
click at [1474, 703] on span "button" at bounding box center [1471, 707] width 13 height 13
click at [1424, 708] on span "button" at bounding box center [1423, 707] width 13 height 13
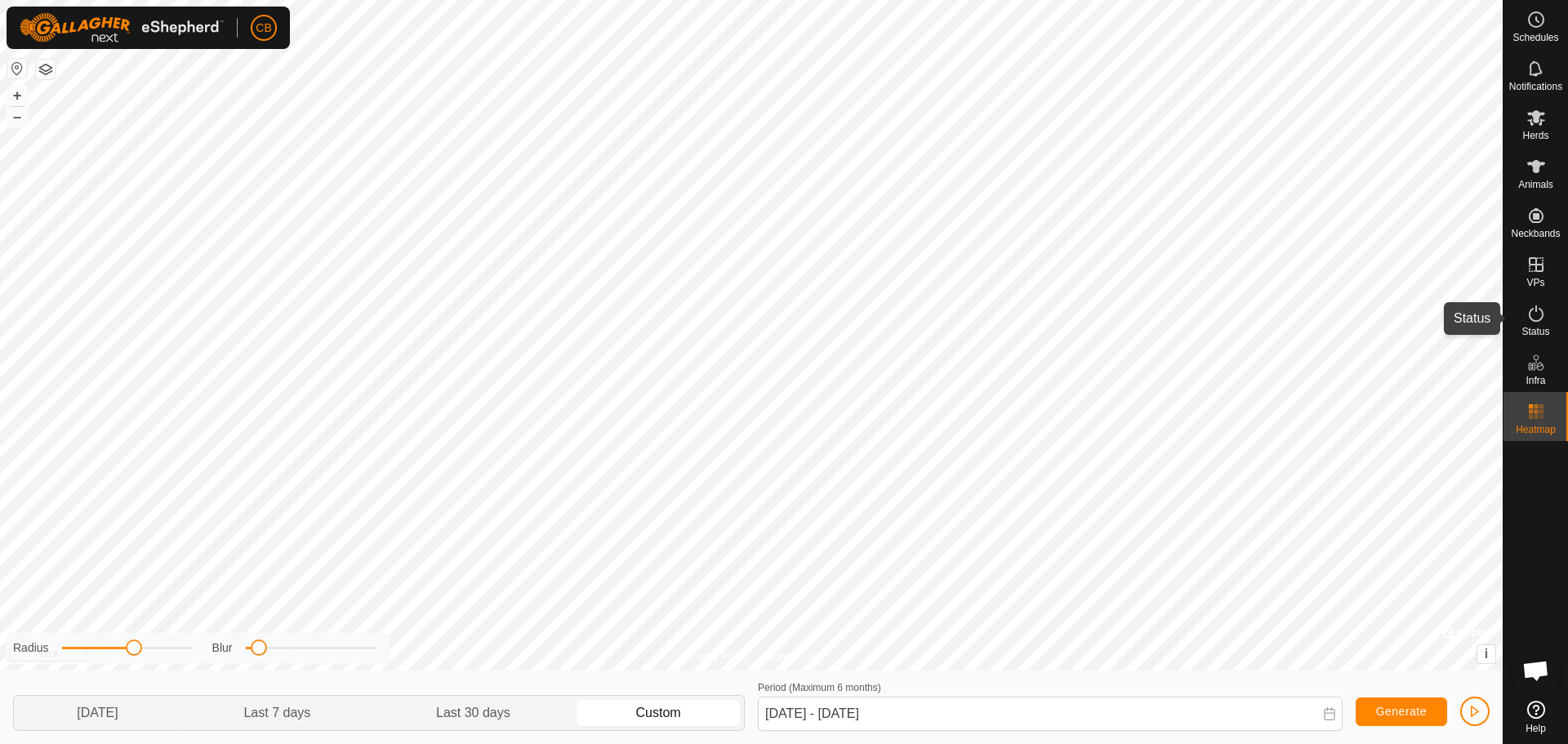
click at [1538, 318] on icon at bounding box center [1536, 314] width 20 height 20
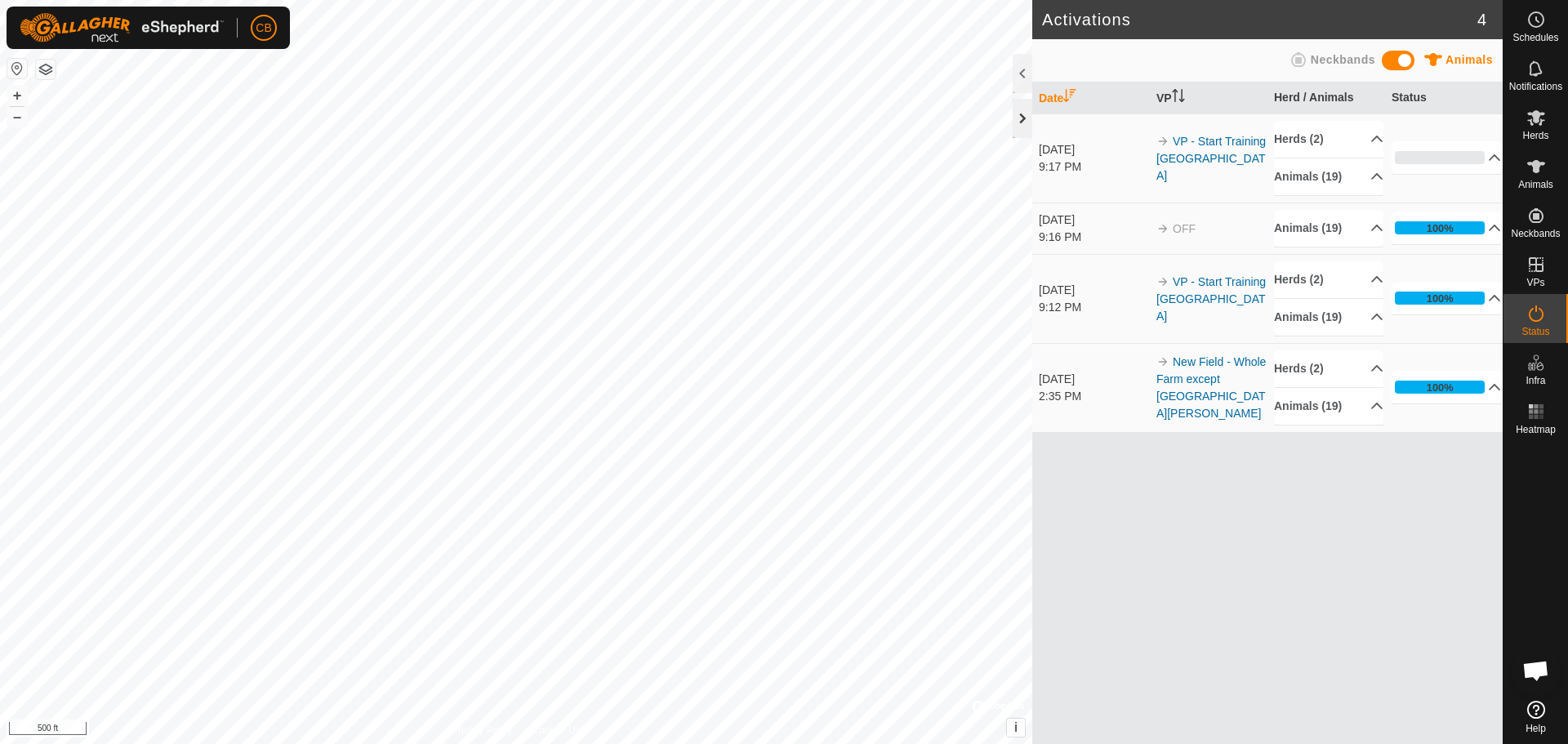
click at [1021, 118] on div at bounding box center [1023, 118] width 20 height 39
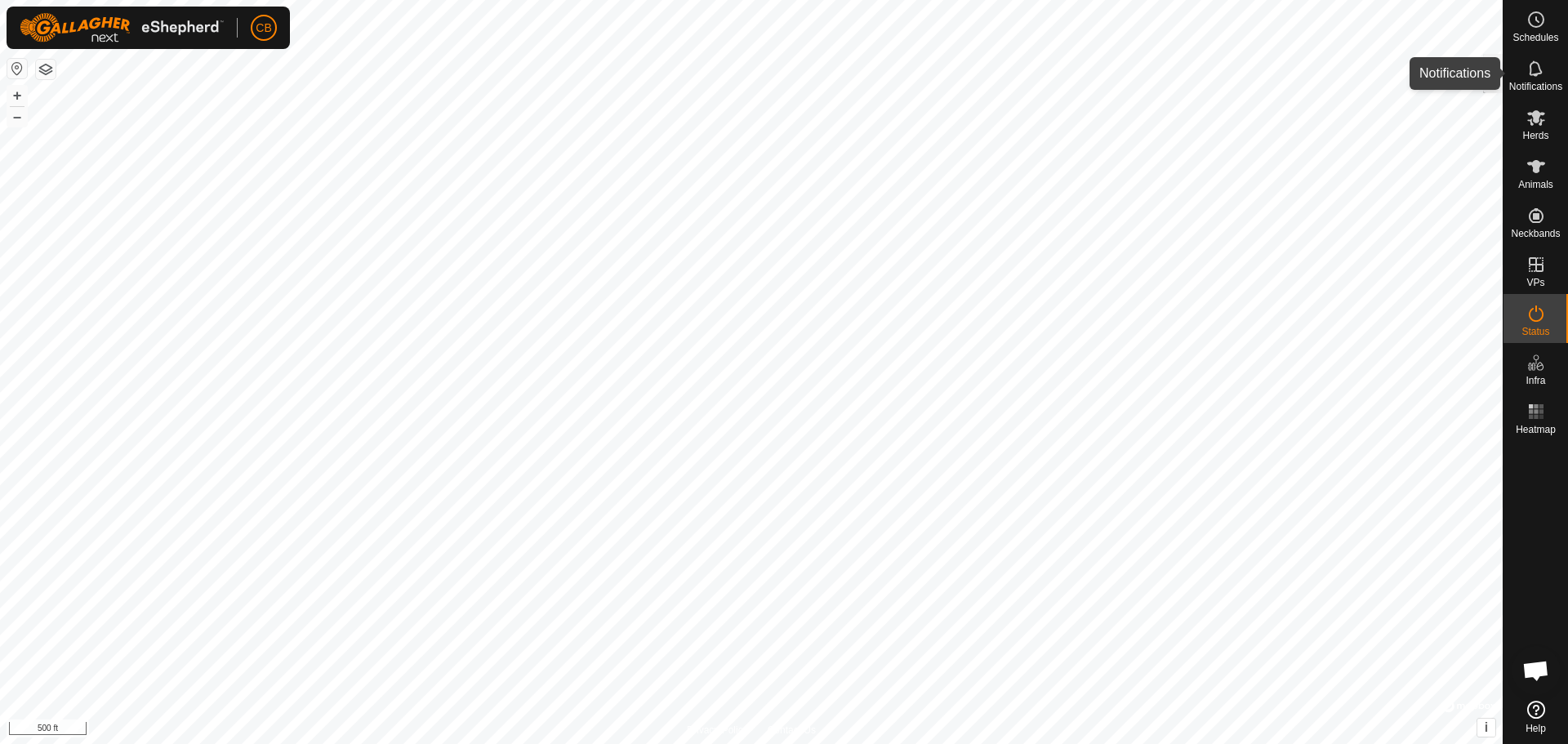
click at [1532, 71] on icon at bounding box center [1536, 68] width 20 height 20
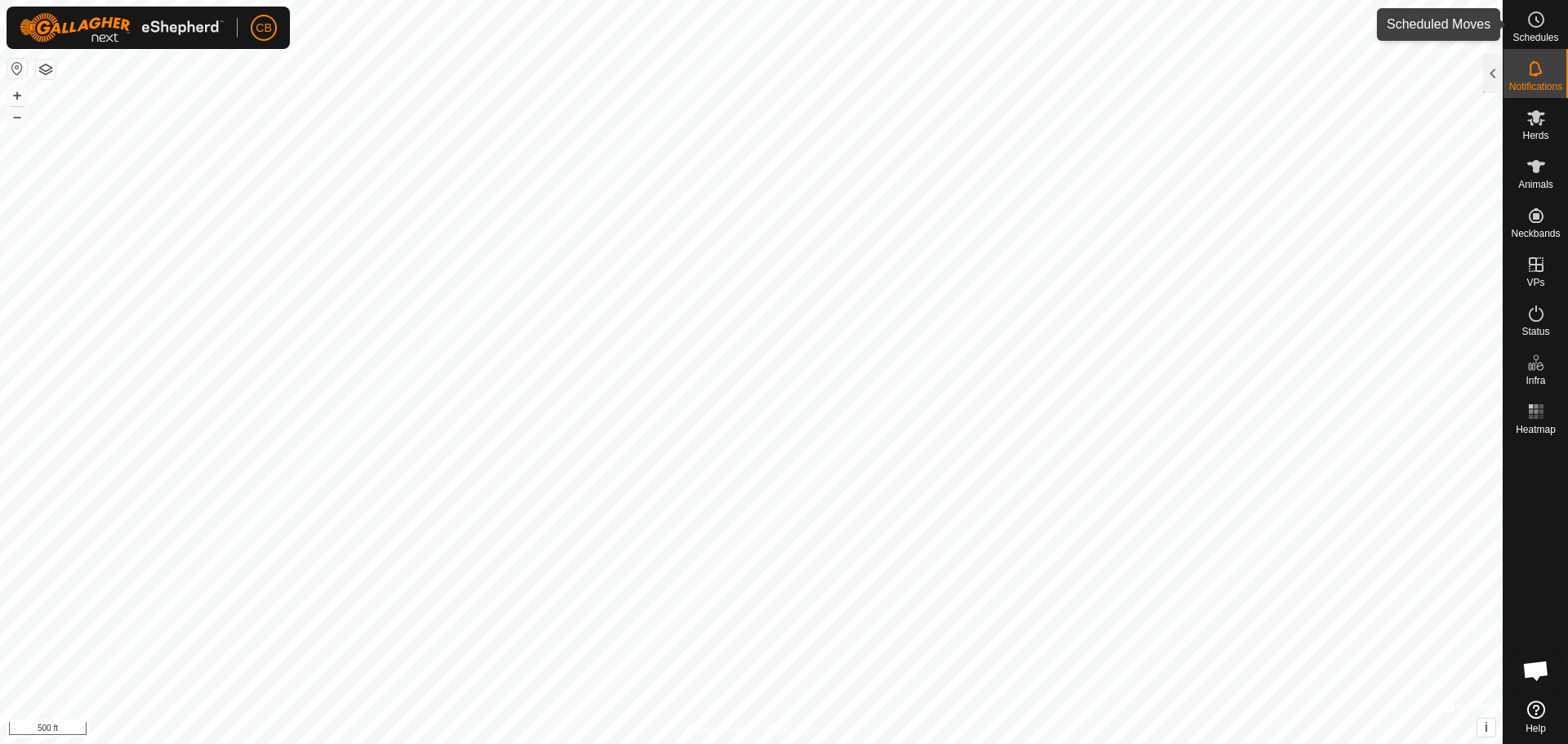
click at [1536, 18] on icon at bounding box center [1537, 20] width 3 height 5
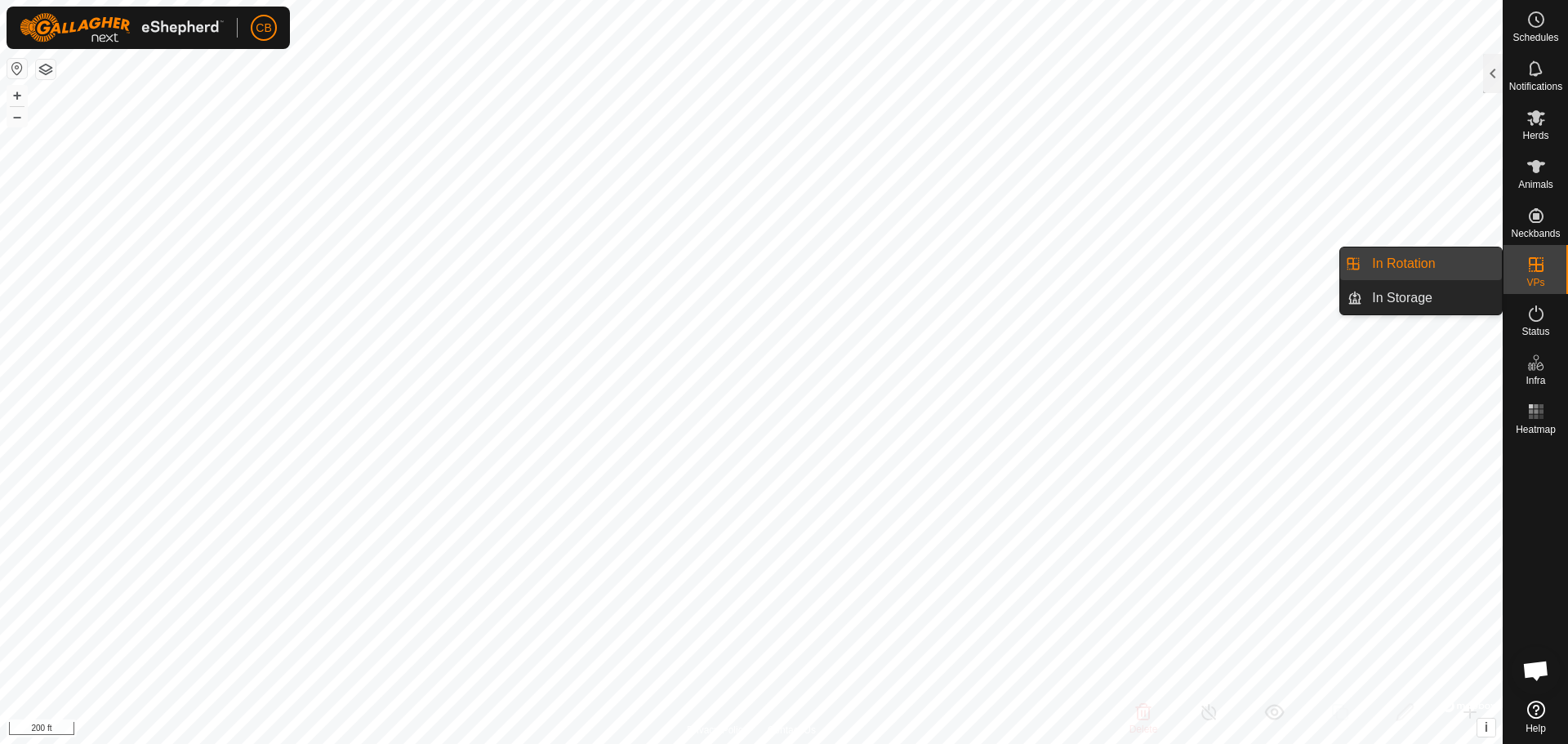
click at [1416, 268] on link "In Rotation" at bounding box center [1432, 264] width 140 height 33
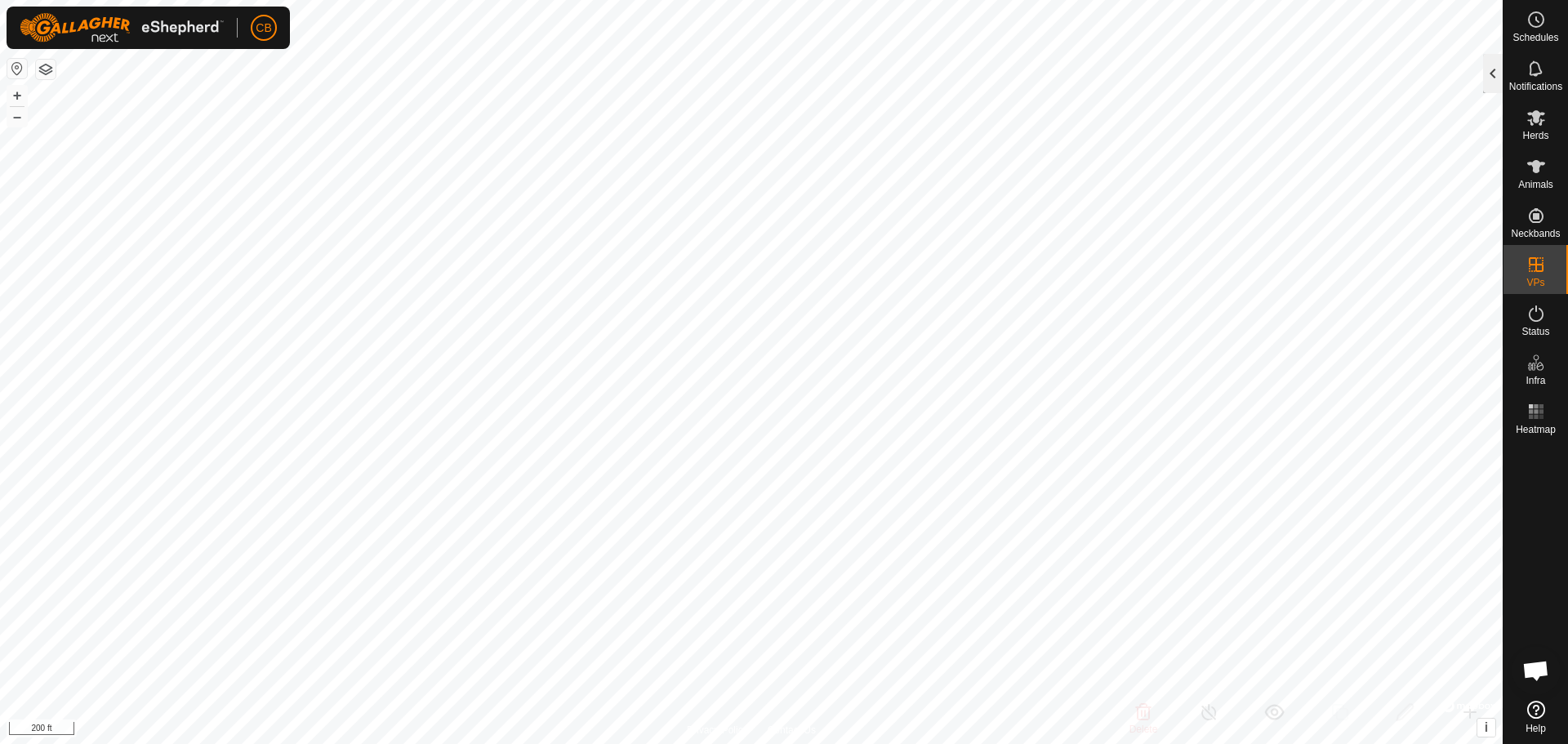
click at [1492, 78] on div at bounding box center [1493, 73] width 20 height 39
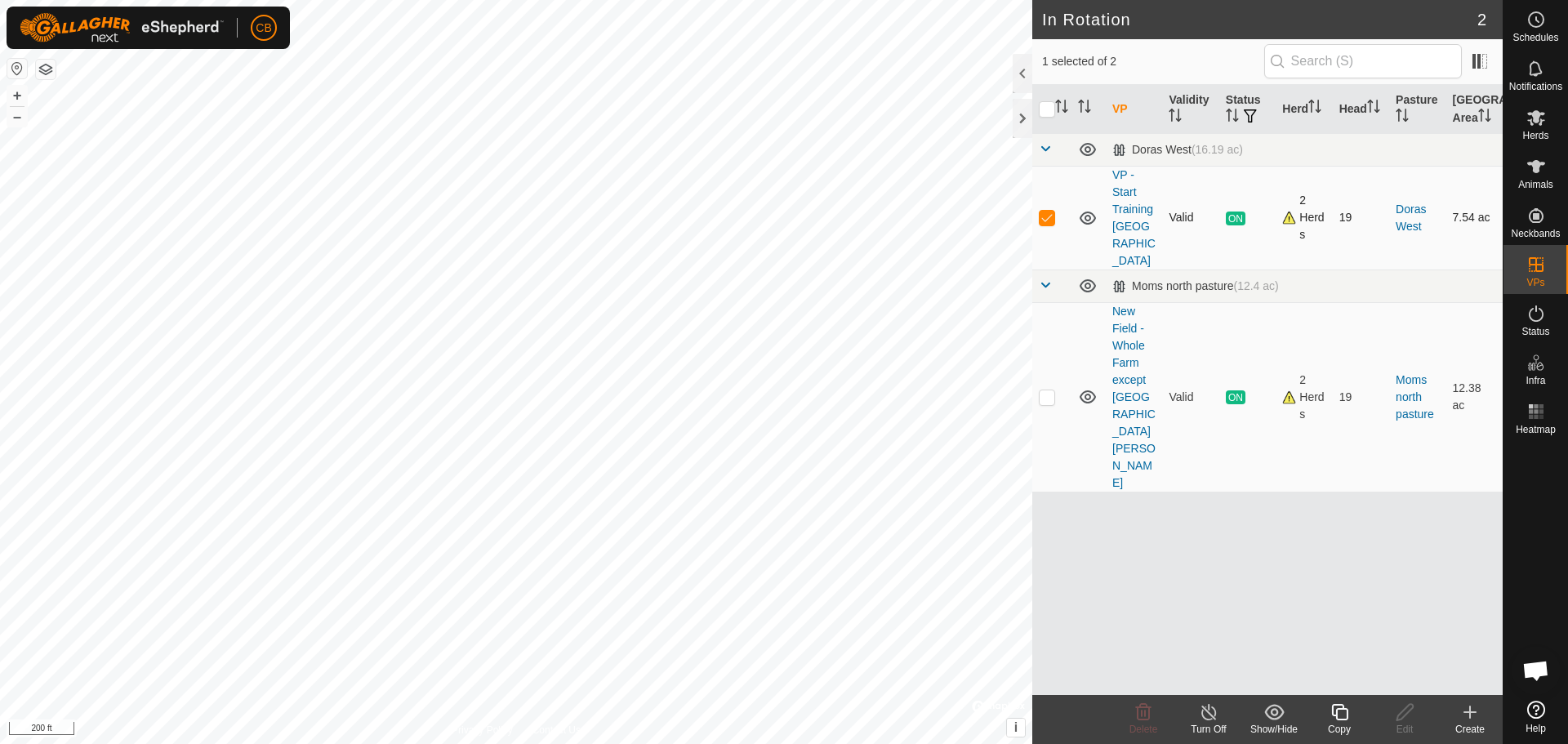
click at [1046, 215] on p-checkbox at bounding box center [1047, 217] width 16 height 13
checkbox input "false"
click at [1049, 391] on p-checkbox at bounding box center [1047, 397] width 16 height 13
checkbox input "true"
click at [1208, 710] on icon at bounding box center [1209, 712] width 21 height 20
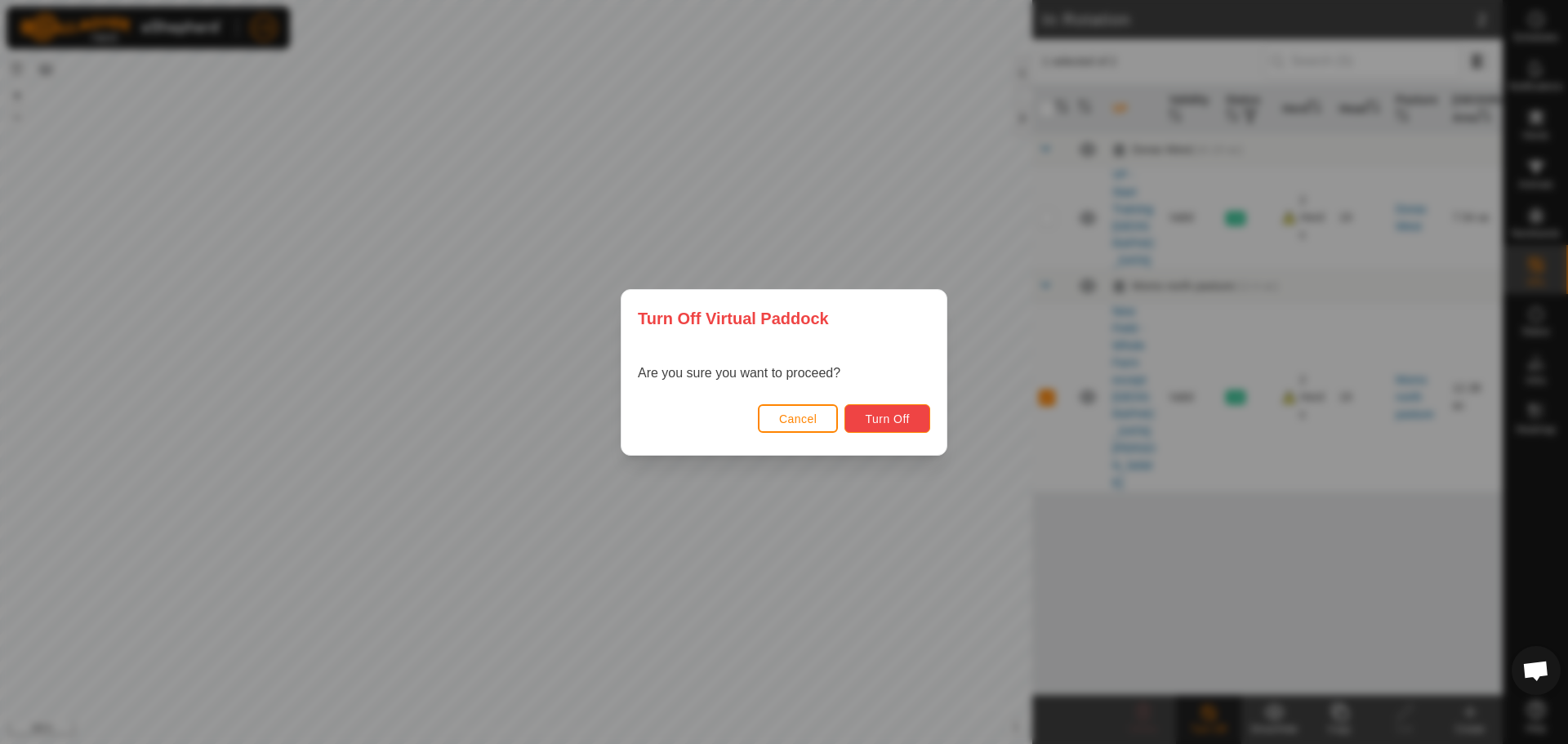
click at [886, 413] on span "Turn Off" at bounding box center [888, 418] width 45 height 13
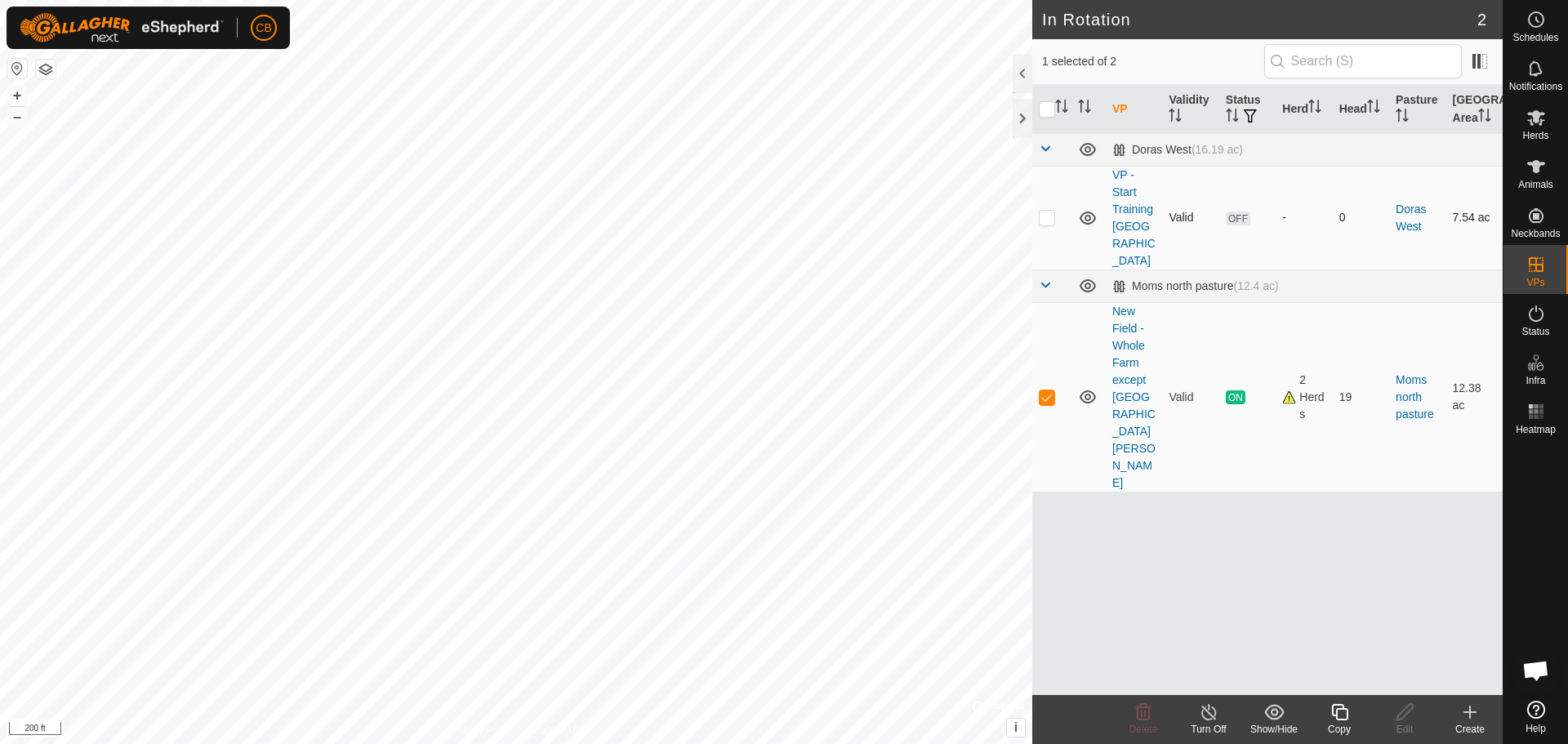
click at [1049, 211] on p-checkbox at bounding box center [1047, 217] width 16 height 13
checkbox input "true"
click at [1049, 391] on p-checkbox at bounding box center [1047, 397] width 16 height 13
checkbox input "false"
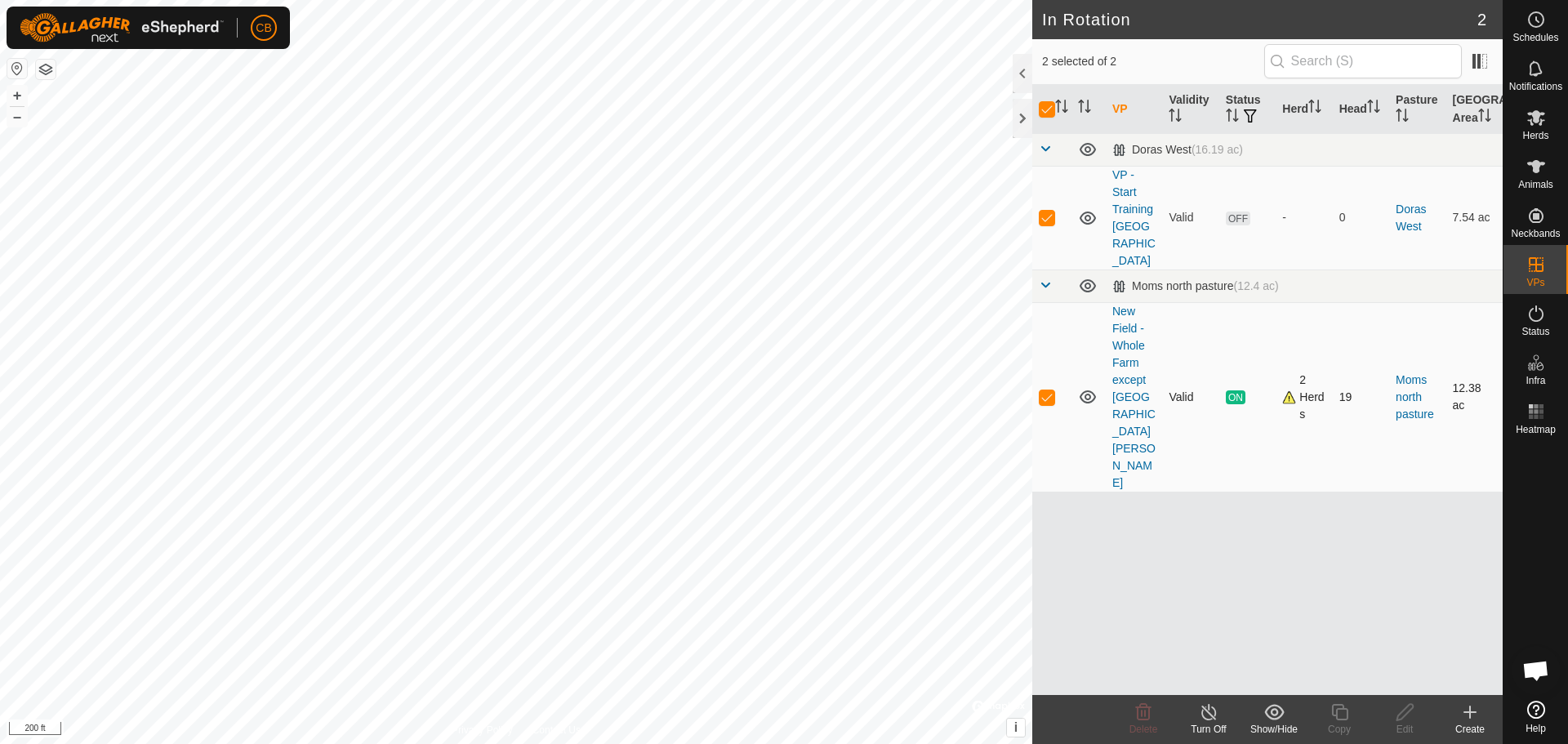
checkbox input "false"
click at [1541, 128] on es-mob-svg-icon at bounding box center [1536, 118] width 29 height 26
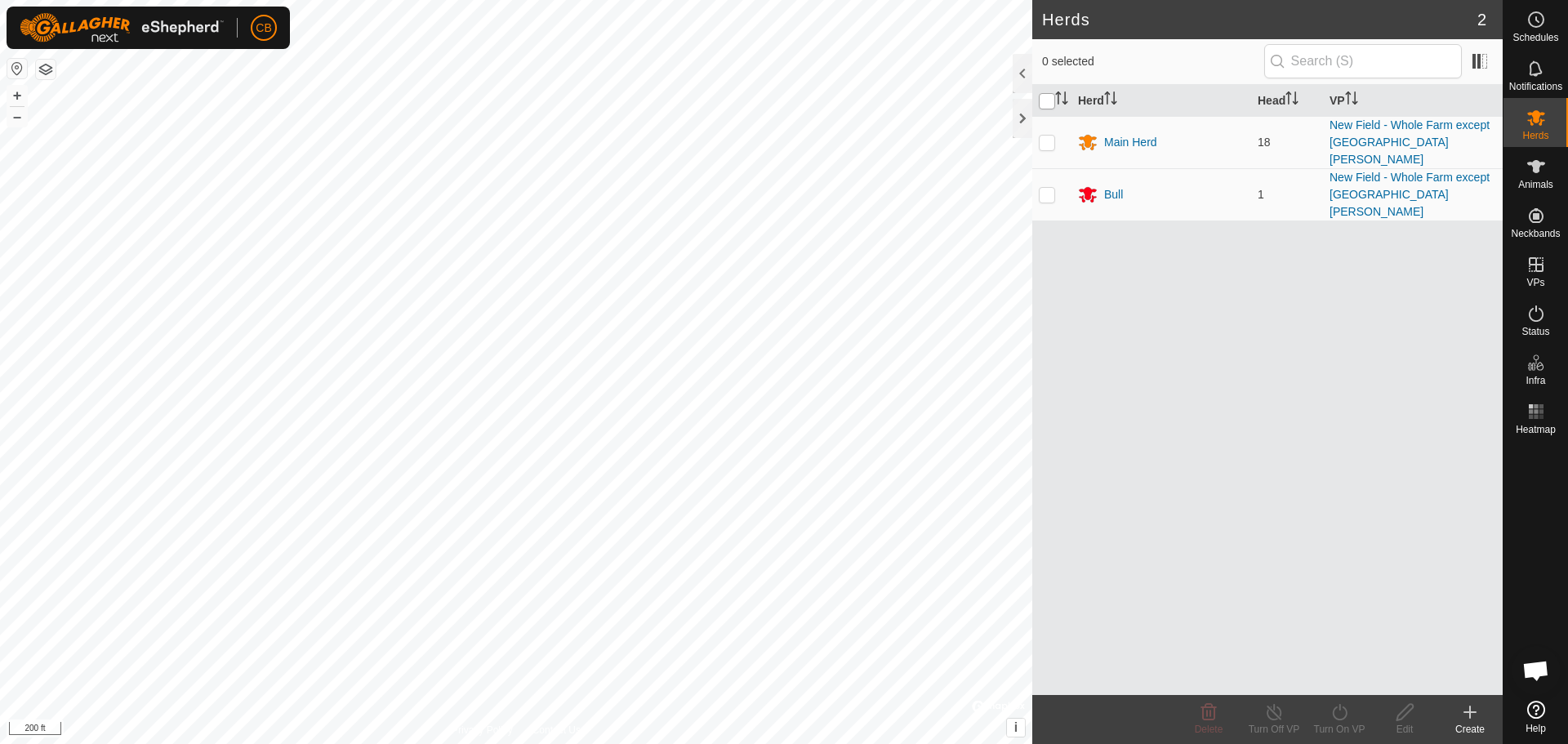
click at [1046, 103] on input "checkbox" at bounding box center [1047, 101] width 16 height 16
checkbox input "true"
click at [1342, 718] on icon at bounding box center [1340, 712] width 21 height 20
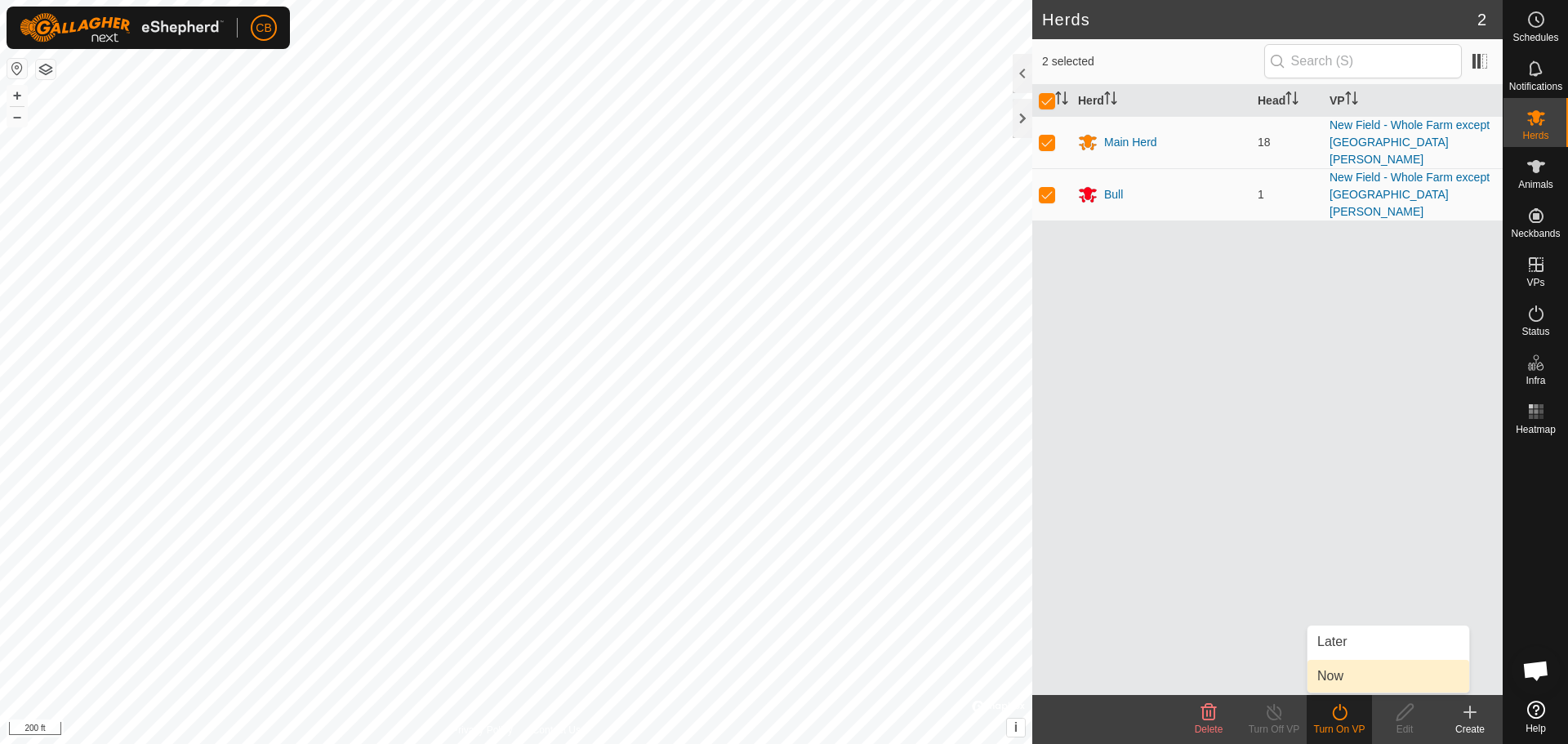
click at [1348, 679] on link "Now" at bounding box center [1388, 677] width 162 height 33
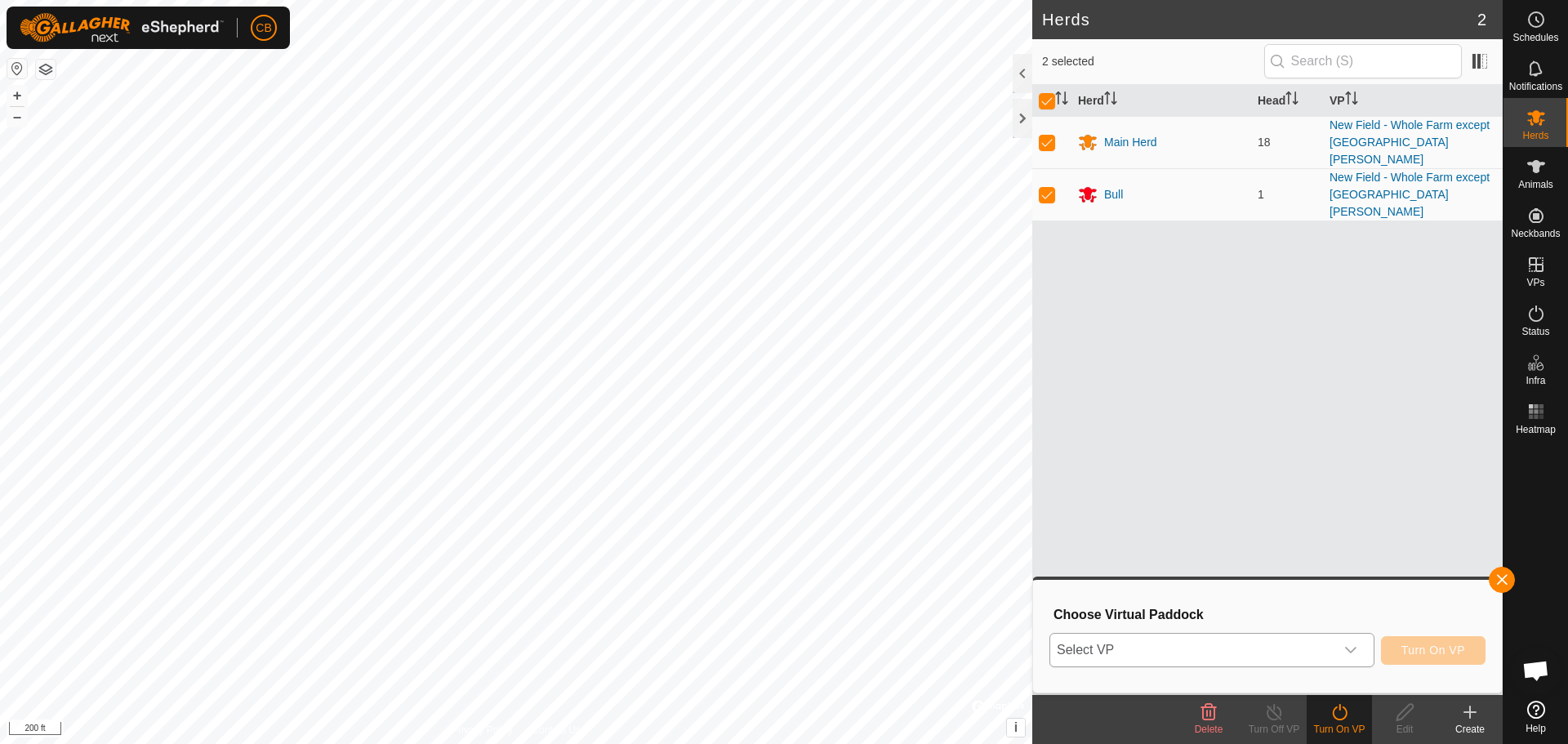
click at [1357, 647] on icon "dropdown trigger" at bounding box center [1350, 650] width 13 height 13
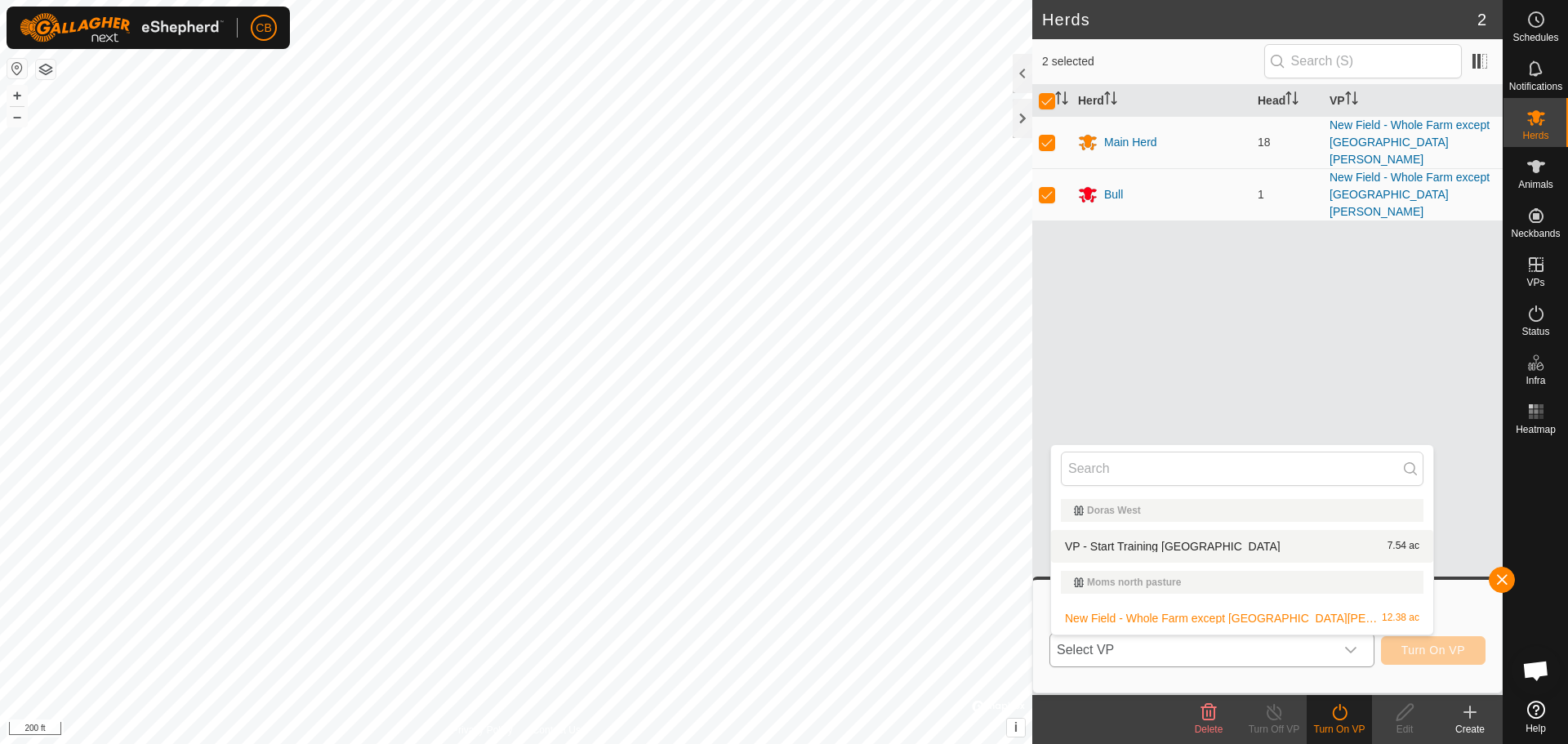
click at [1219, 549] on li "VP - Start Training New Field 7.54 ac" at bounding box center [1242, 546] width 382 height 33
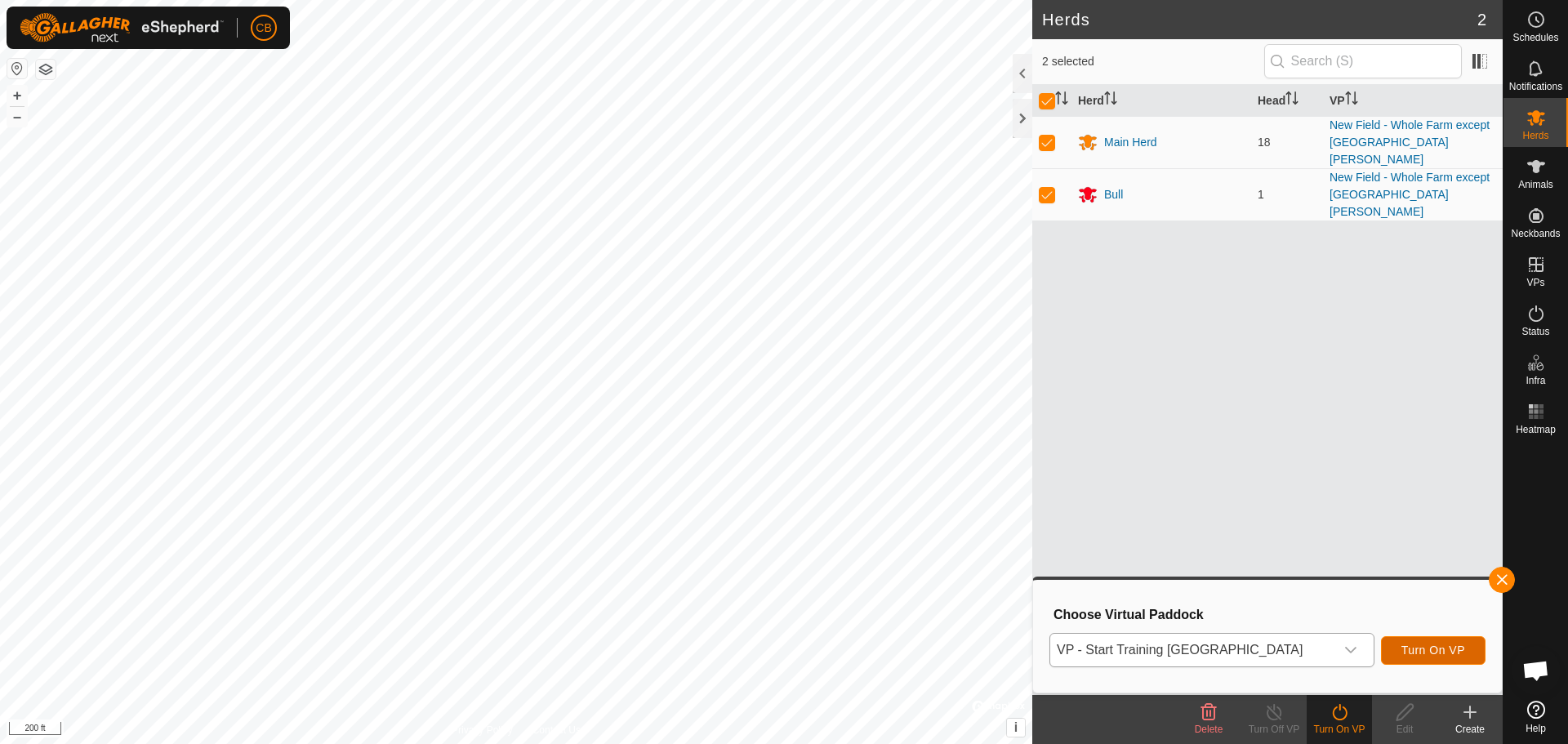
click at [1421, 648] on span "Turn On VP" at bounding box center [1434, 650] width 64 height 13
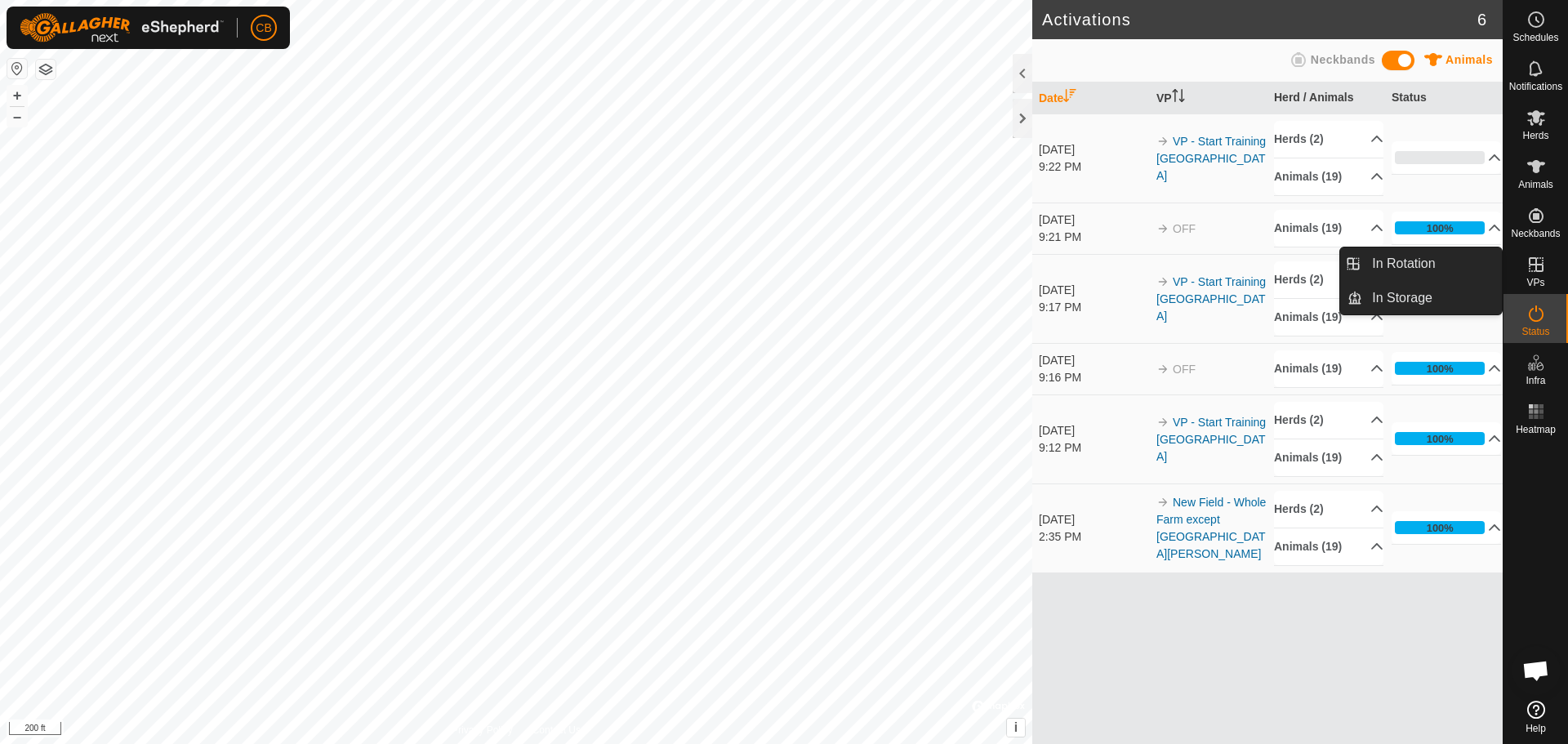
click at [1544, 266] on icon at bounding box center [1536, 264] width 20 height 20
click at [1451, 265] on link "In Rotation" at bounding box center [1432, 264] width 140 height 33
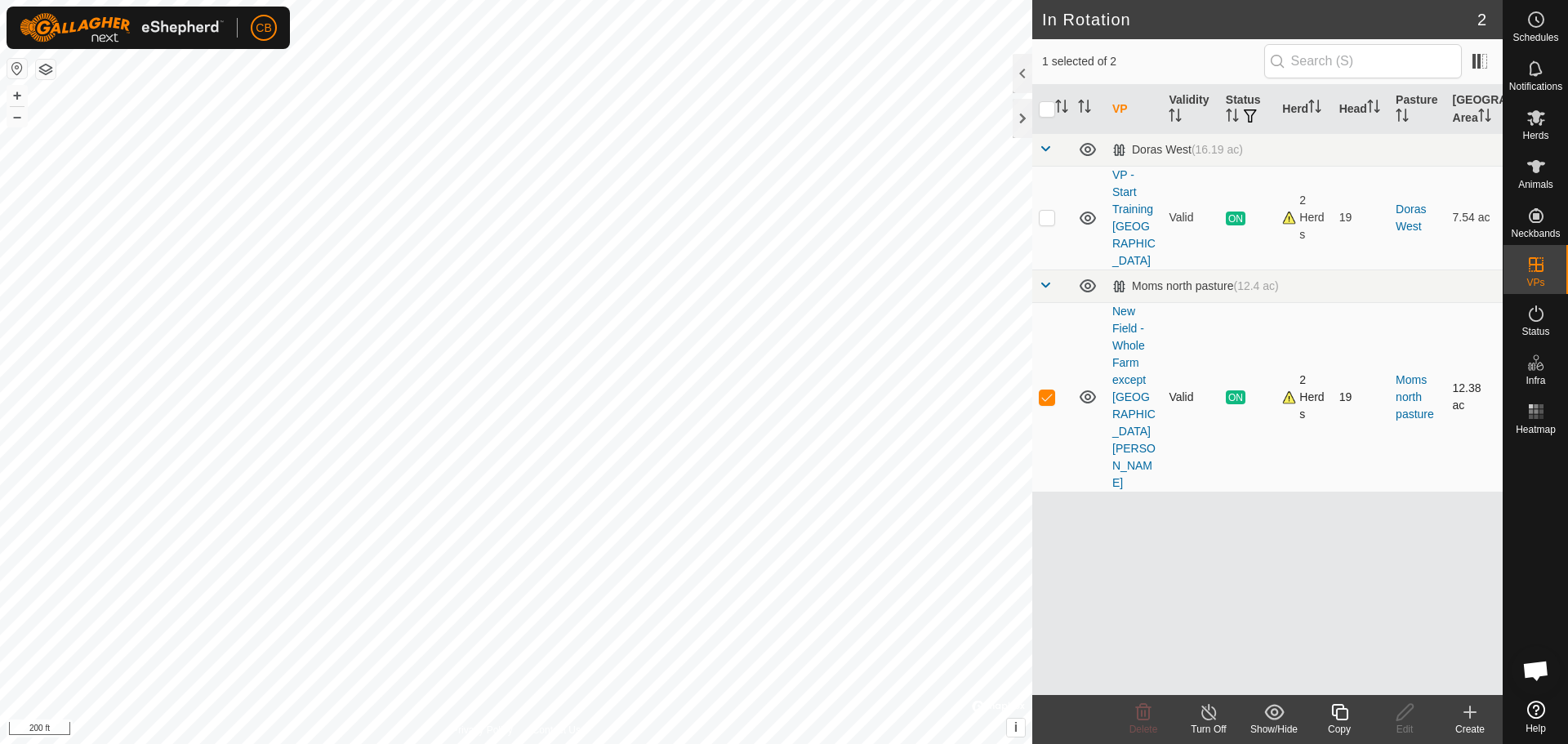
click at [1045, 391] on p-checkbox at bounding box center [1047, 397] width 16 height 13
checkbox input "false"
click at [1089, 387] on icon at bounding box center [1087, 397] width 20 height 20
click at [1088, 210] on icon at bounding box center [1087, 218] width 20 height 20
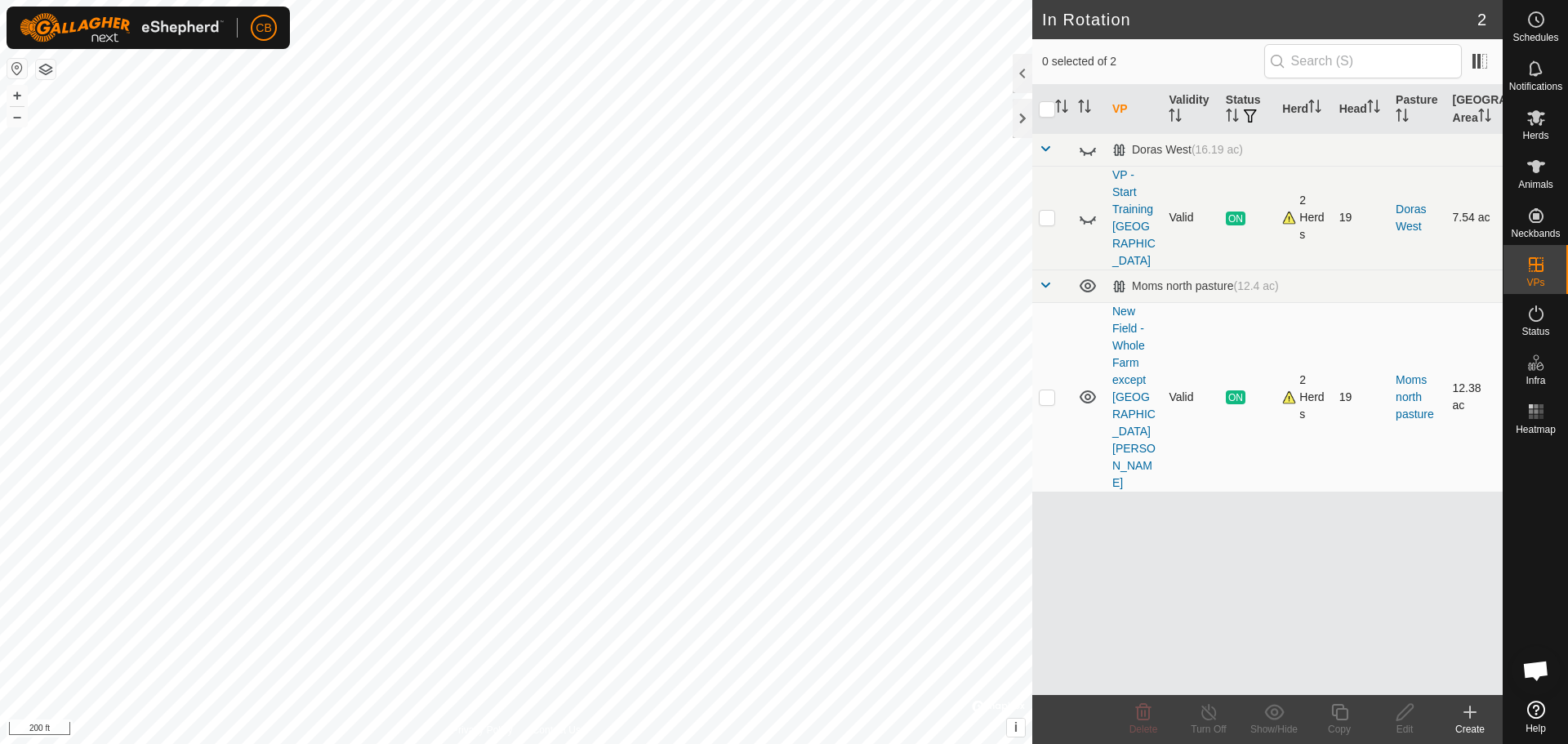
click at [1088, 210] on icon at bounding box center [1087, 218] width 20 height 20
click at [1088, 387] on icon at bounding box center [1087, 397] width 20 height 20
checkbox input "false"
click at [1046, 391] on p-checkbox at bounding box center [1047, 397] width 16 height 13
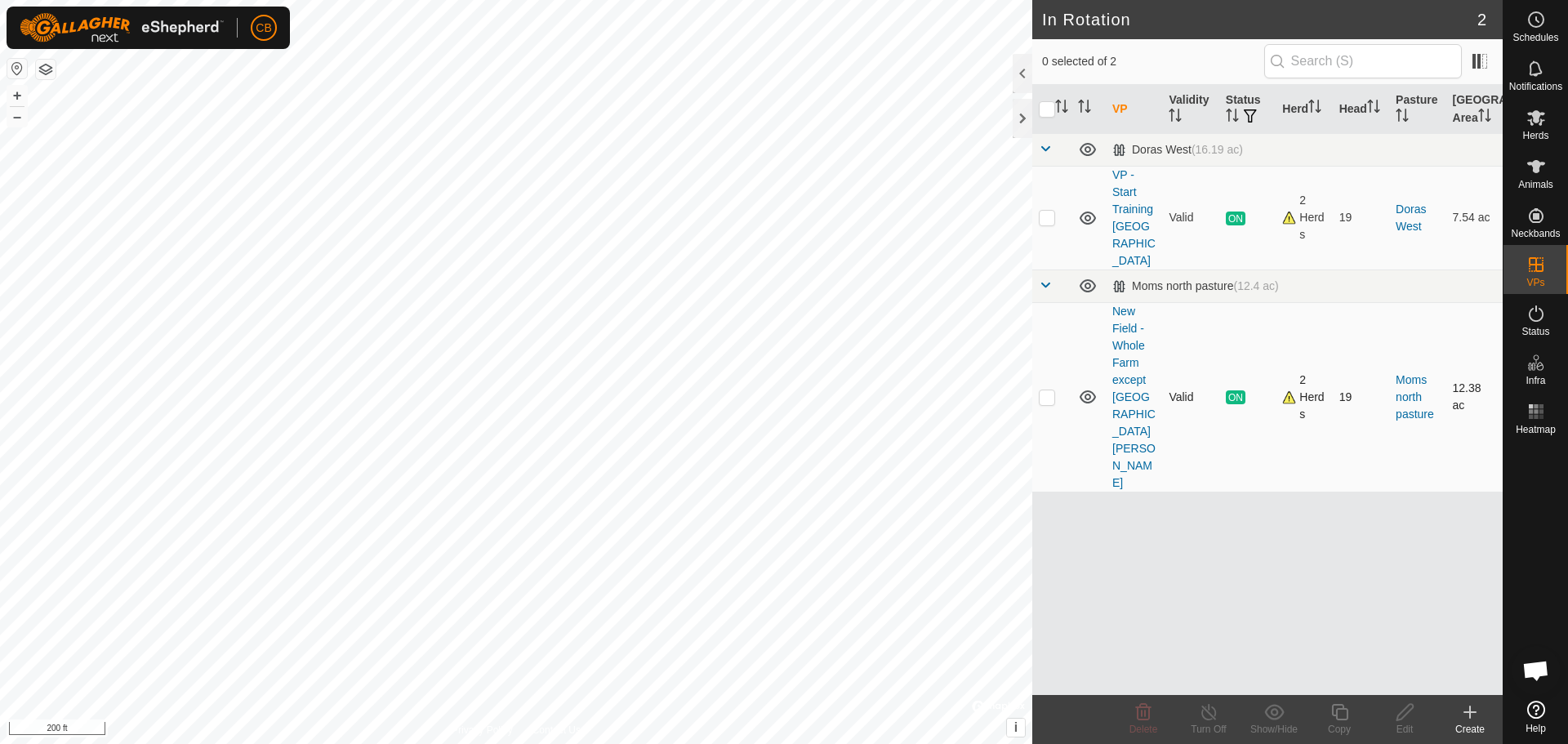
click at [1045, 391] on p-checkbox at bounding box center [1047, 397] width 16 height 13
click at [1048, 391] on p-checkbox at bounding box center [1047, 397] width 16 height 13
checkbox input "false"
click at [1047, 211] on p-checkbox at bounding box center [1047, 217] width 16 height 13
checkbox input "true"
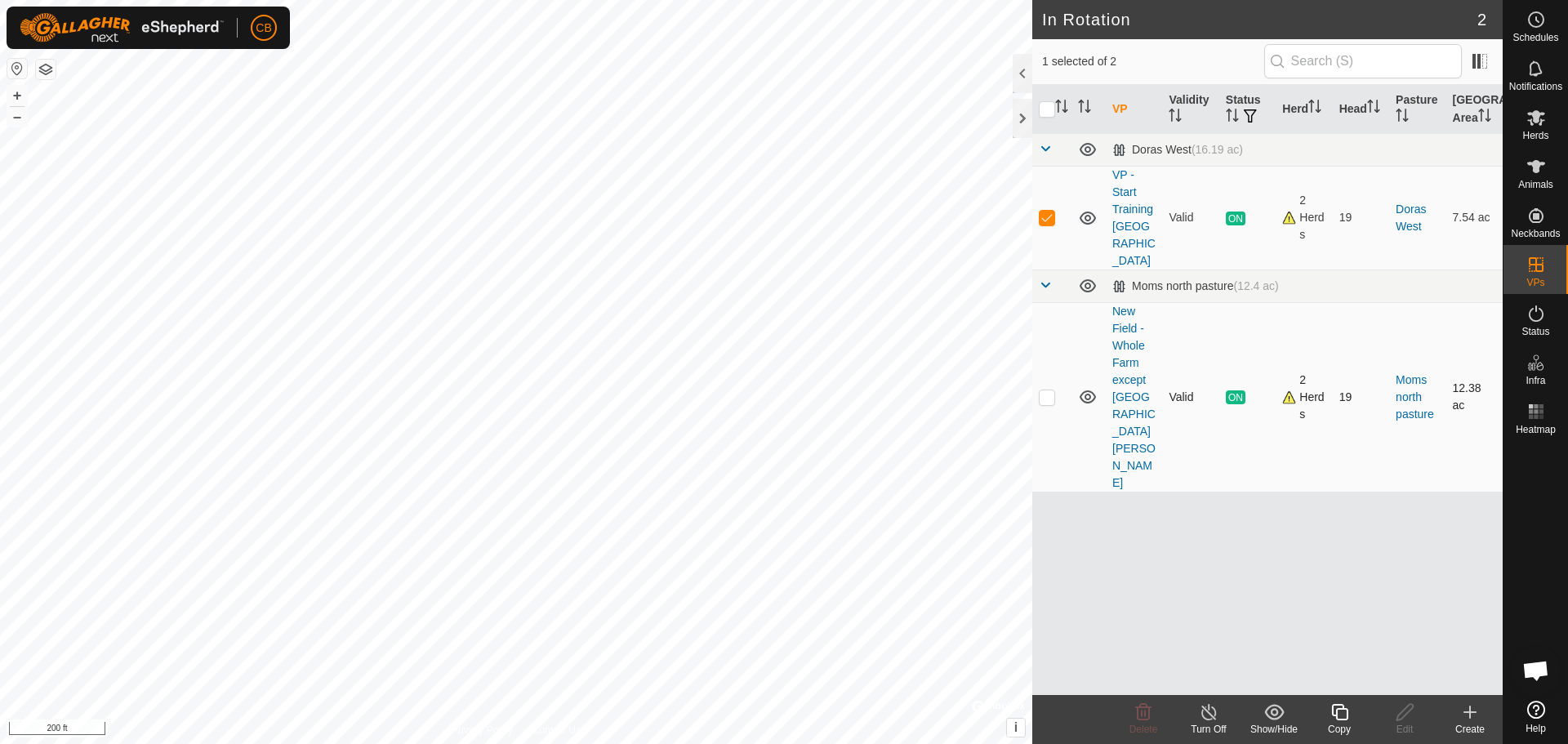
click at [1049, 391] on p-checkbox at bounding box center [1047, 397] width 16 height 13
checkbox input "true"
click at [1046, 211] on p-checkbox at bounding box center [1047, 217] width 16 height 13
checkbox input "false"
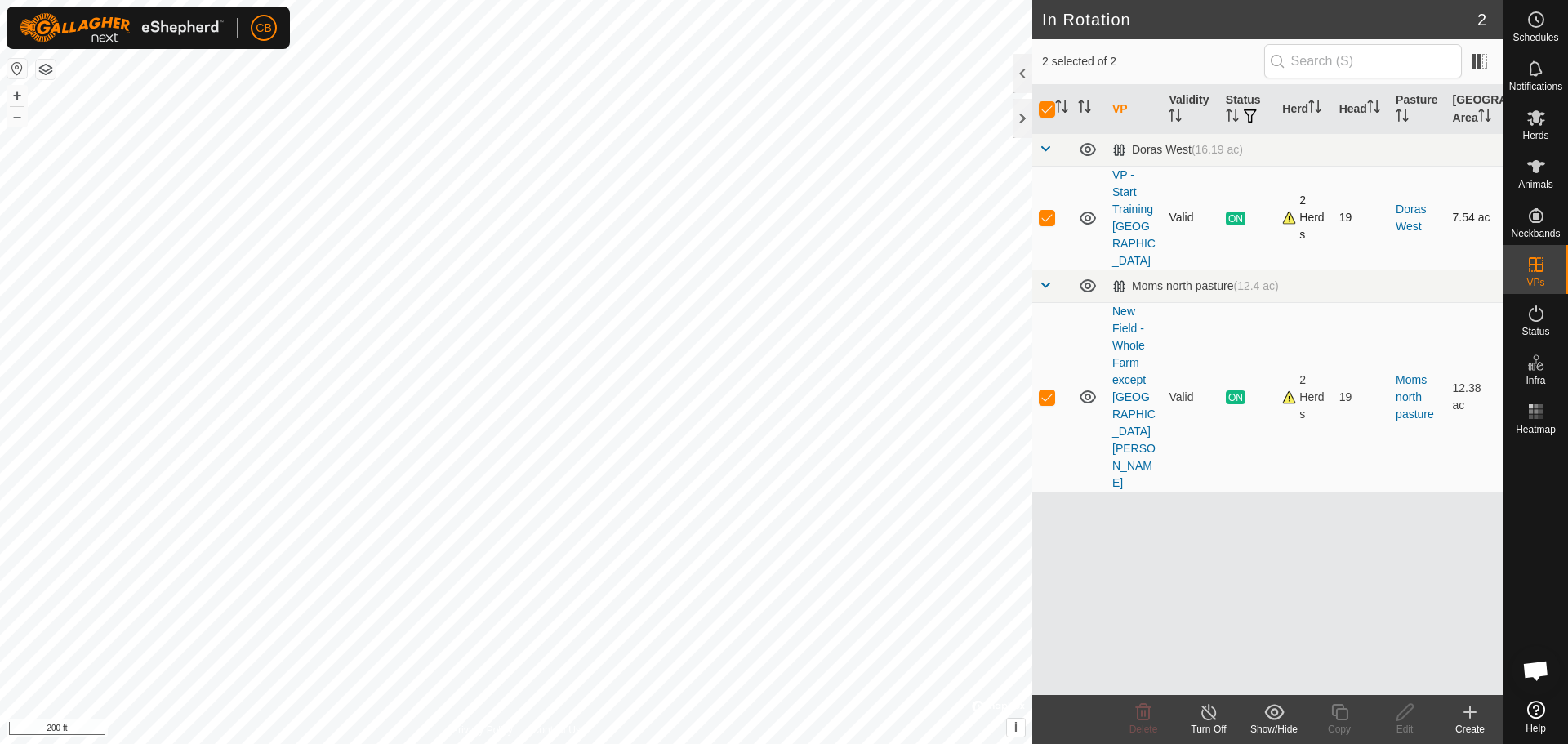
checkbox input "false"
click at [1234, 212] on span "ON" at bounding box center [1235, 219] width 20 height 14
click at [1541, 61] on icon at bounding box center [1536, 68] width 20 height 20
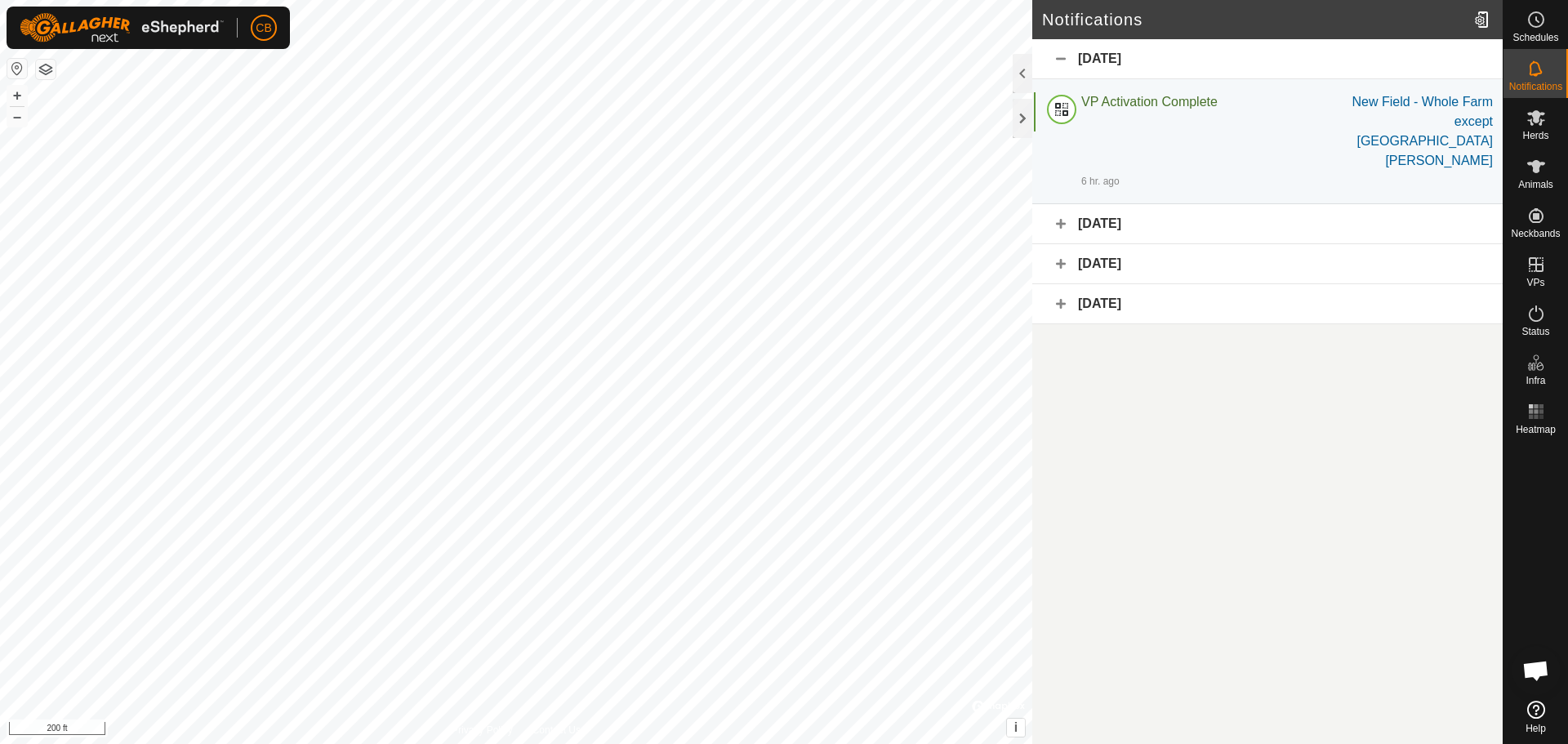
click at [1057, 204] on div "[DATE]" at bounding box center [1267, 224] width 470 height 40
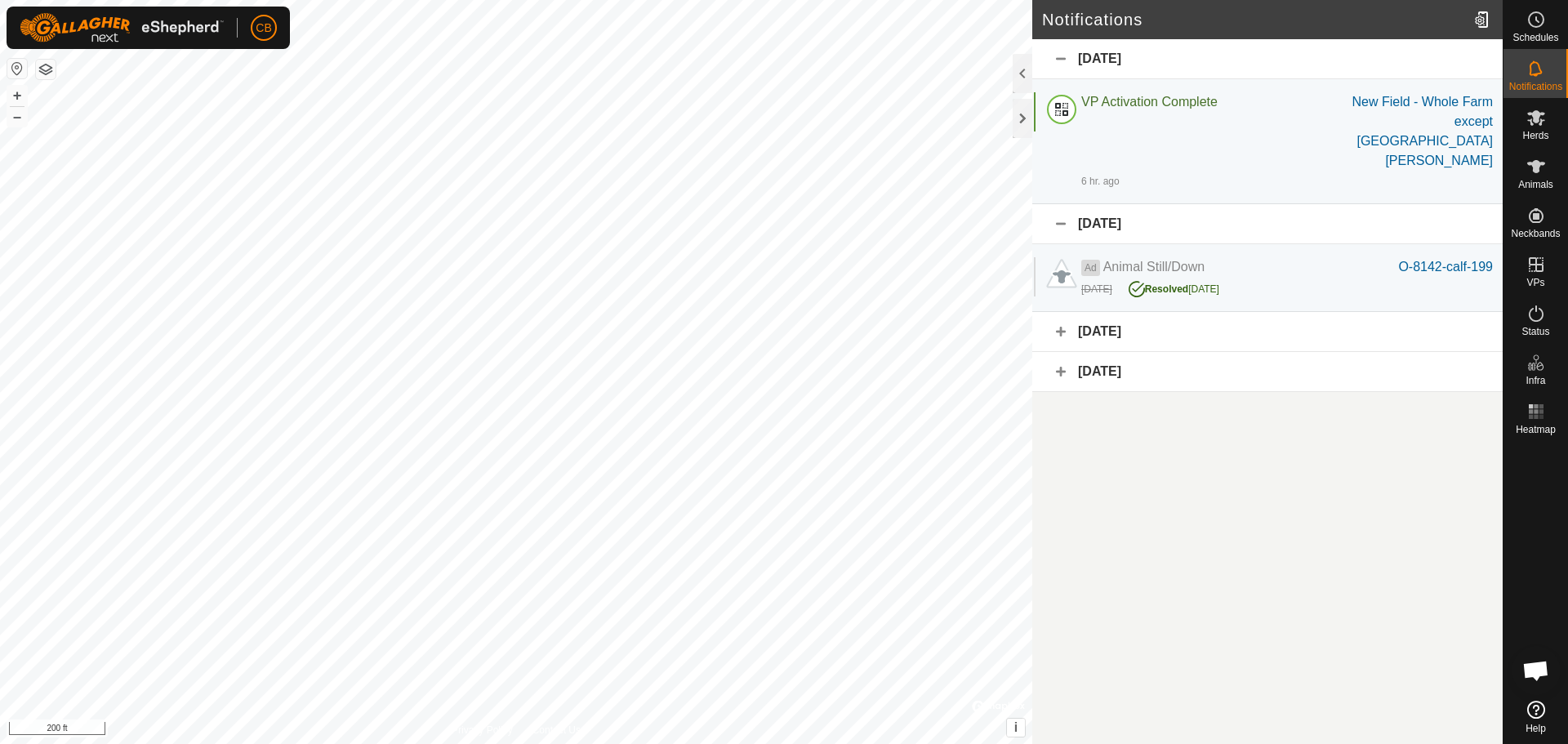
click at [1057, 204] on div "[DATE]" at bounding box center [1267, 224] width 470 height 40
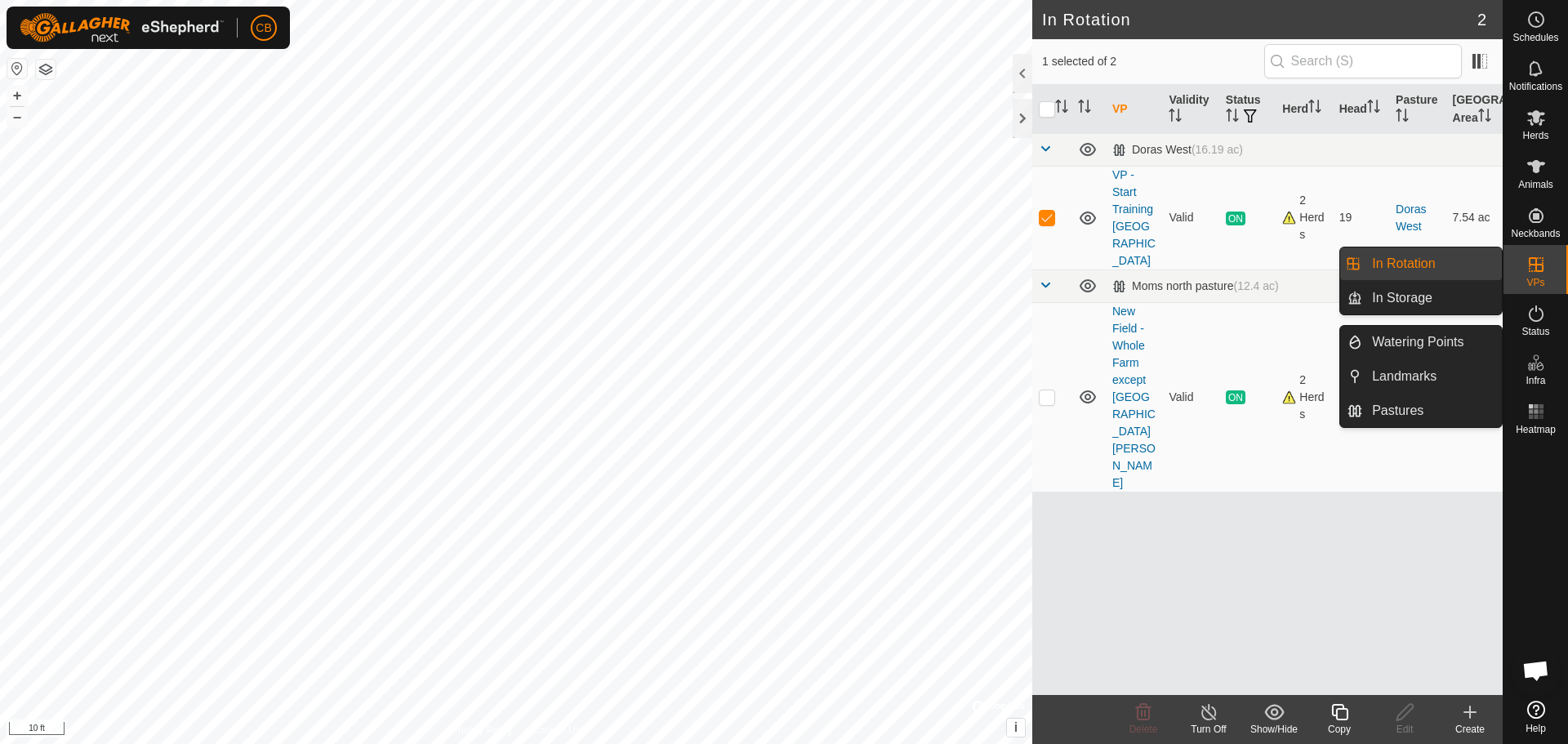
click at [1432, 264] on link "In Rotation" at bounding box center [1432, 264] width 140 height 33
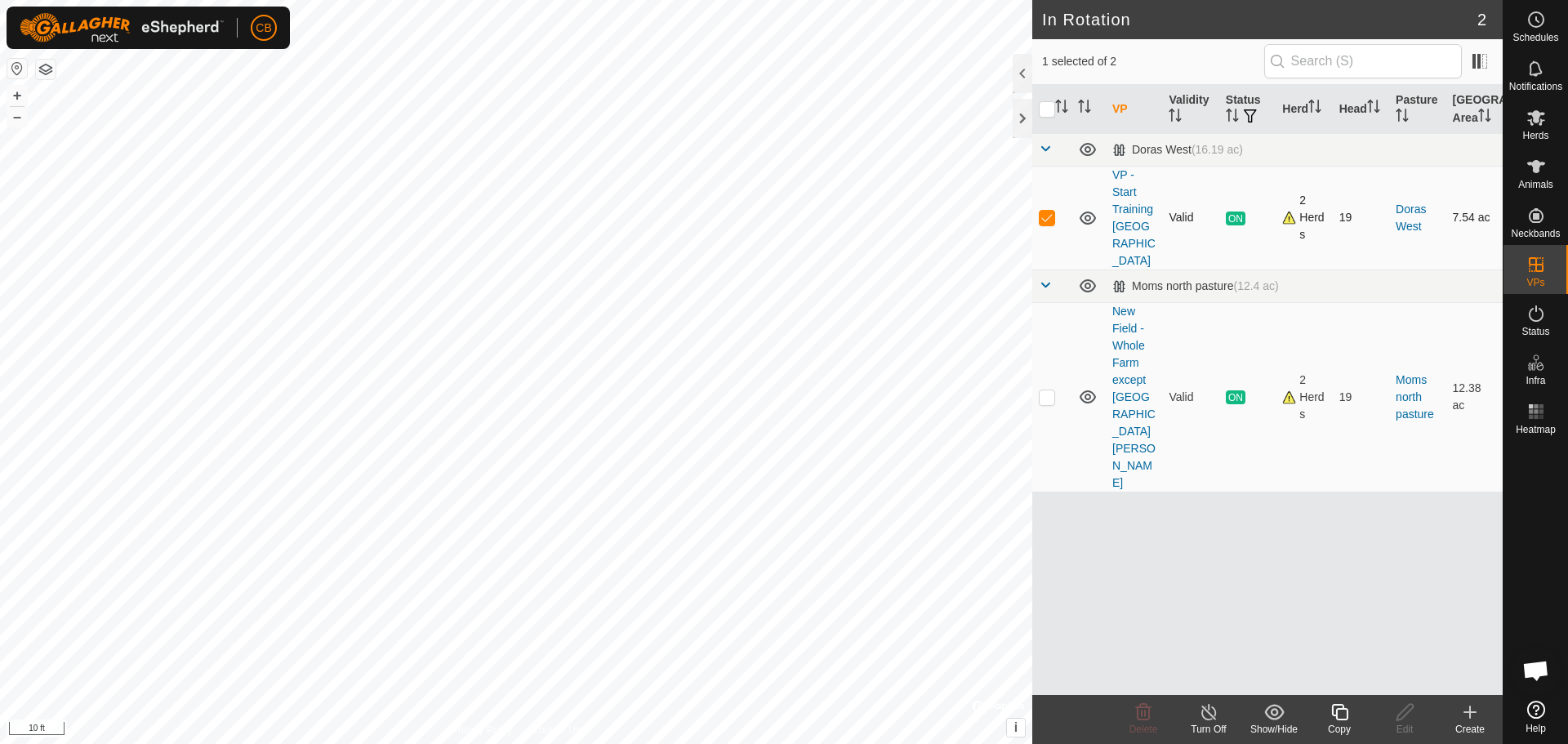
click at [1046, 211] on p-checkbox at bounding box center [1047, 217] width 16 height 13
click at [1049, 211] on p-checkbox at bounding box center [1047, 217] width 16 height 13
checkbox input "false"
checkbox input "true"
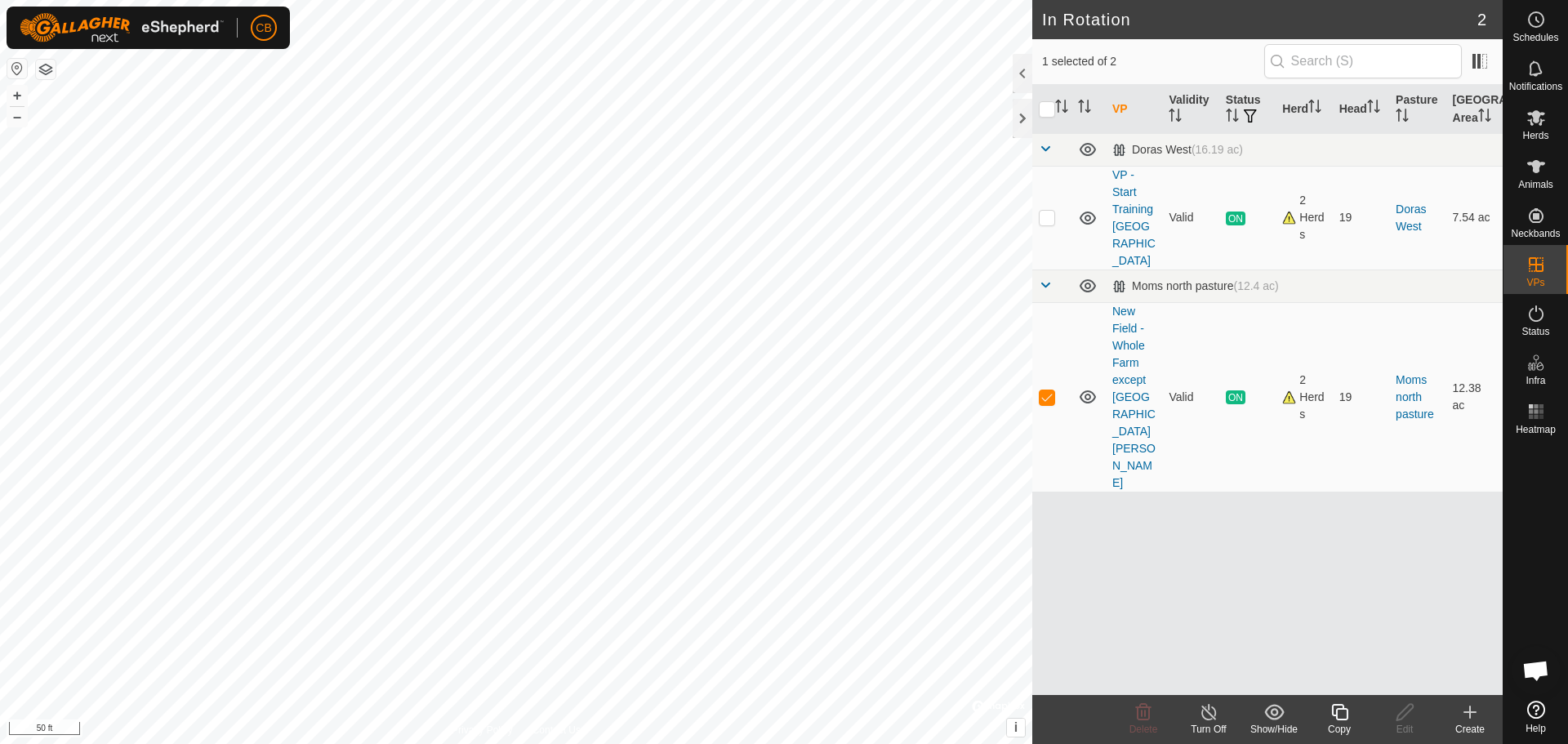
checkbox input "false"
checkbox input "true"
checkbox input "false"
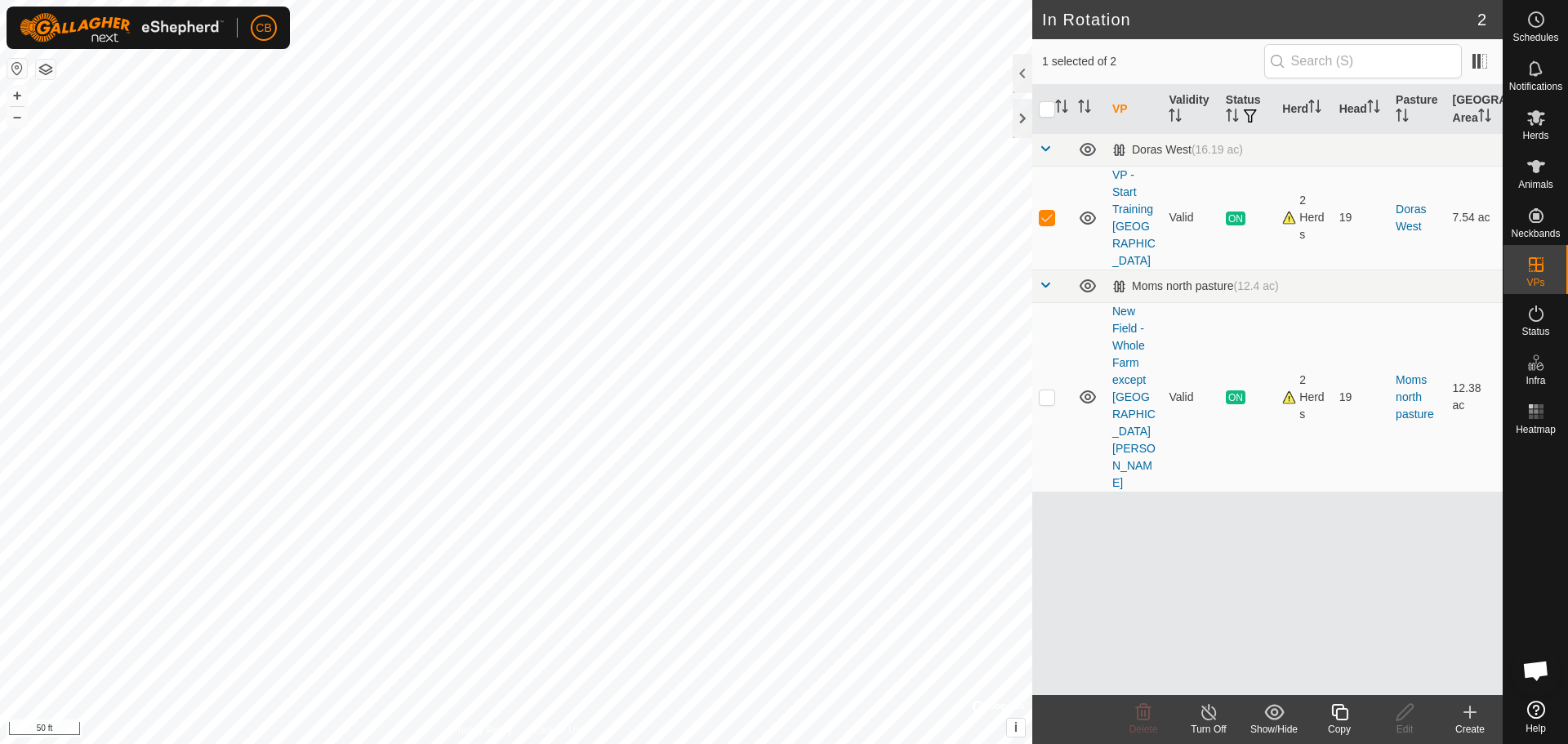
checkbox input "false"
checkbox input "true"
click at [1539, 76] on icon at bounding box center [1536, 68] width 20 height 20
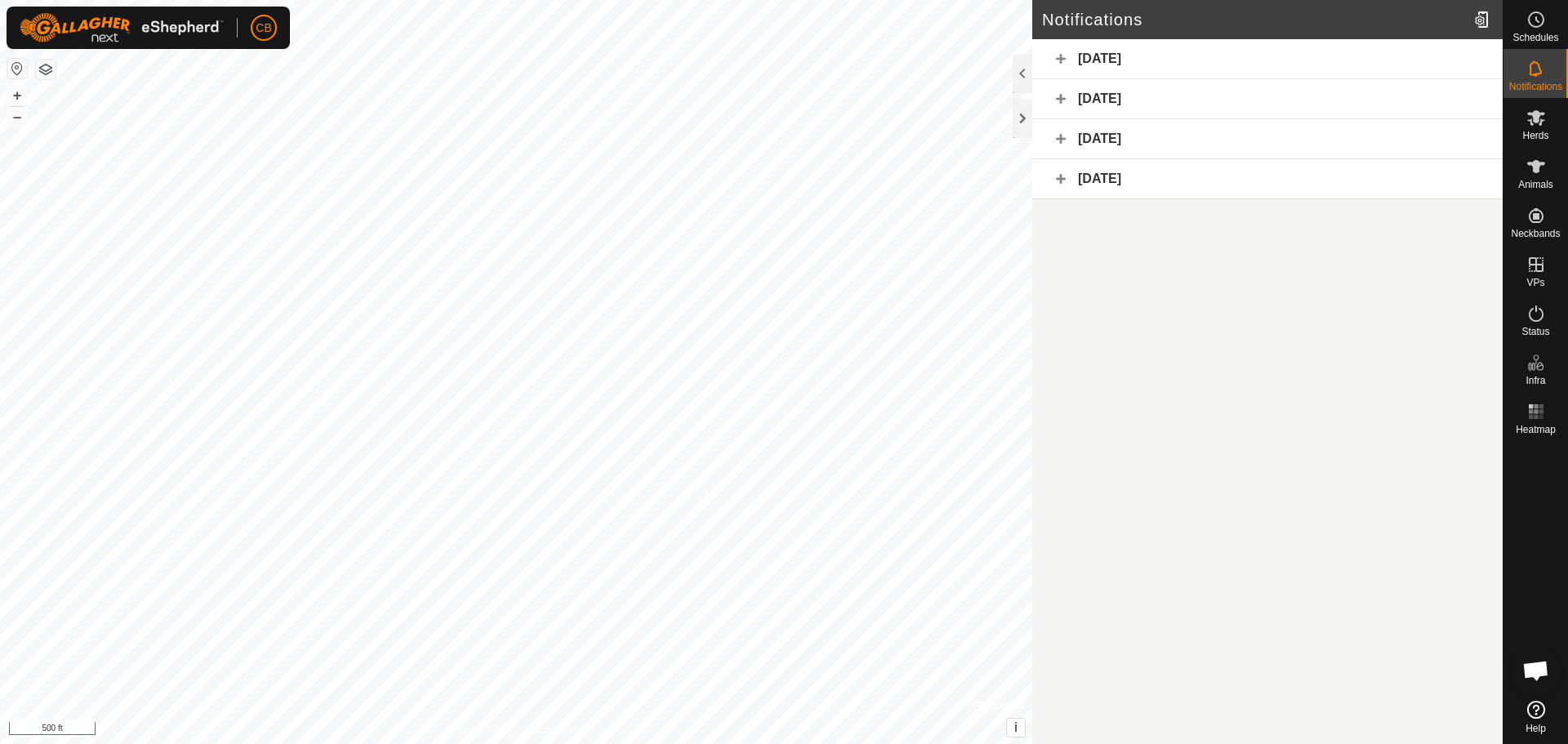
click at [1065, 58] on div "[DATE]" at bounding box center [1267, 59] width 470 height 40
